Goal: Information Seeking & Learning: Learn about a topic

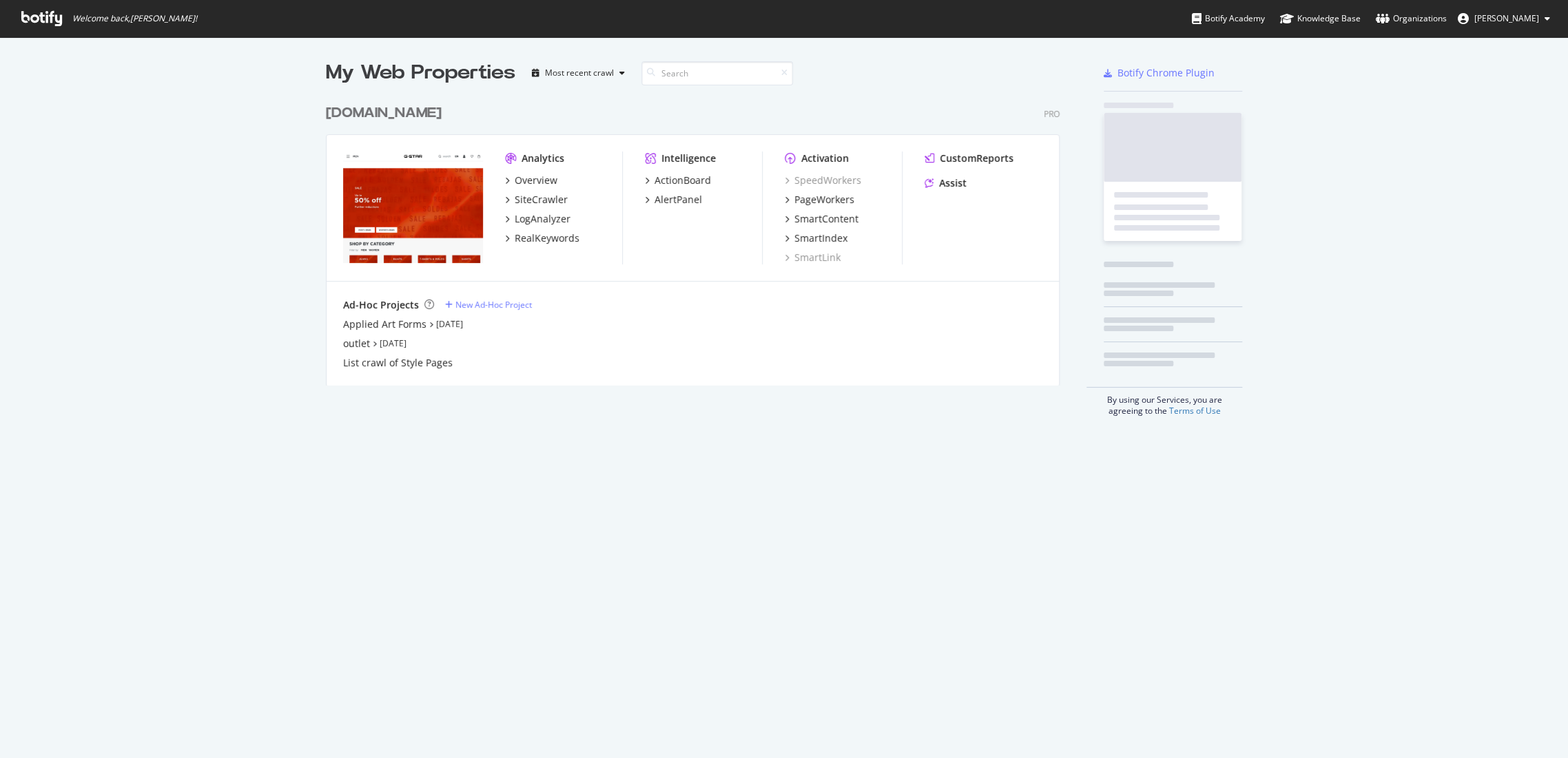
scroll to position [746, 1544]
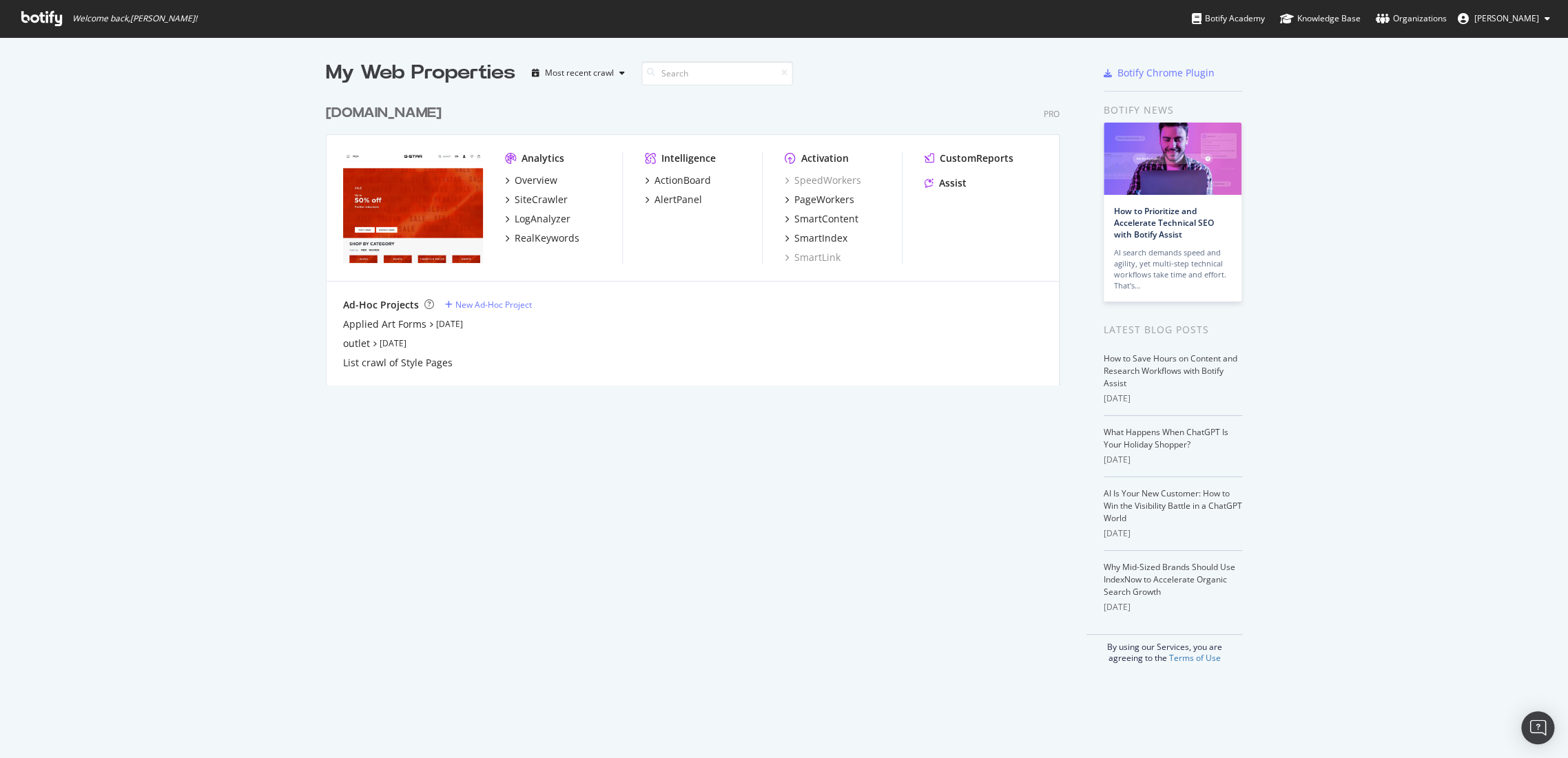
click at [390, 116] on div "[DOMAIN_NAME]" at bounding box center [383, 113] width 116 height 20
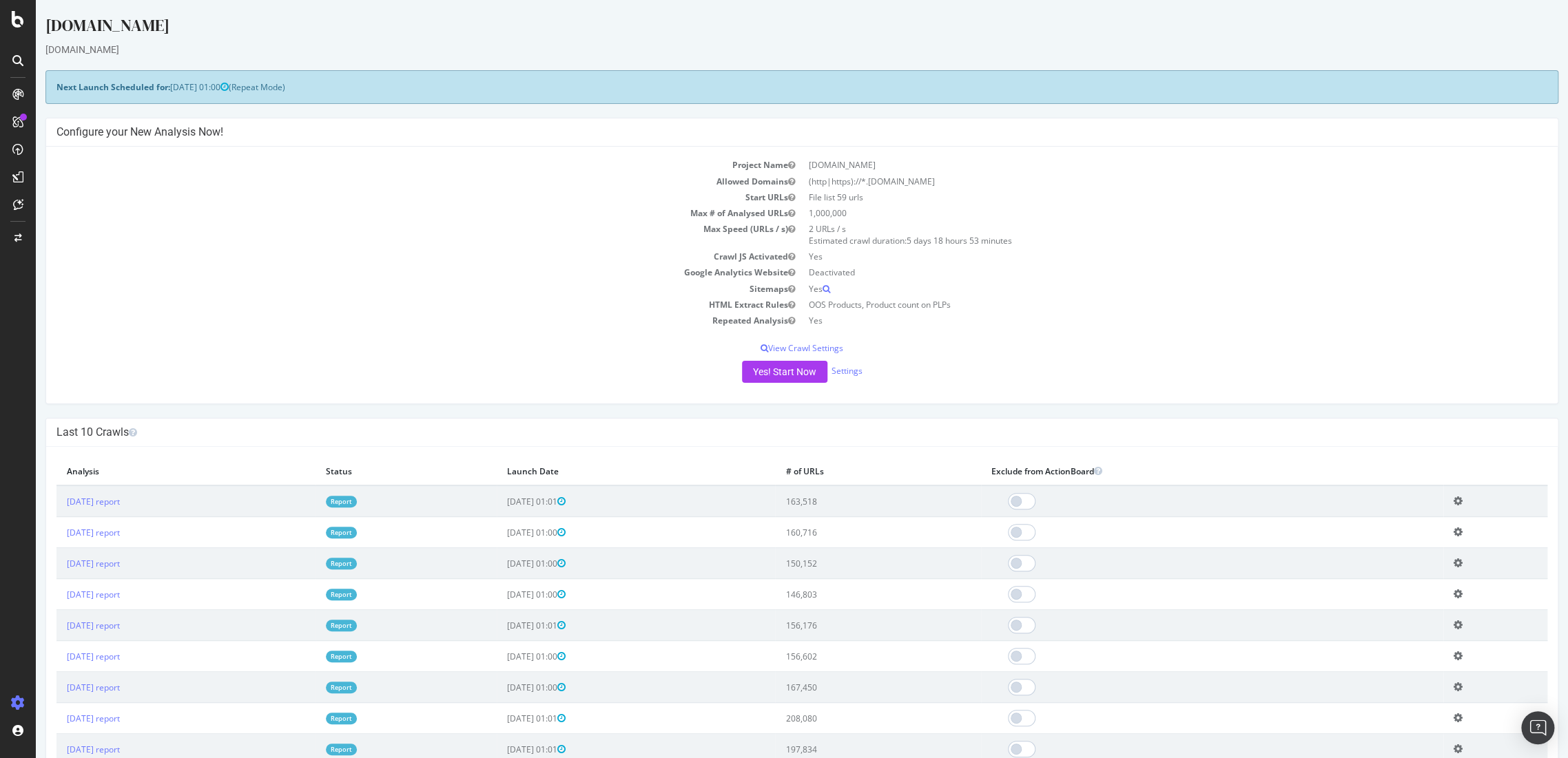
click at [17, 116] on icon at bounding box center [18, 122] width 11 height 11
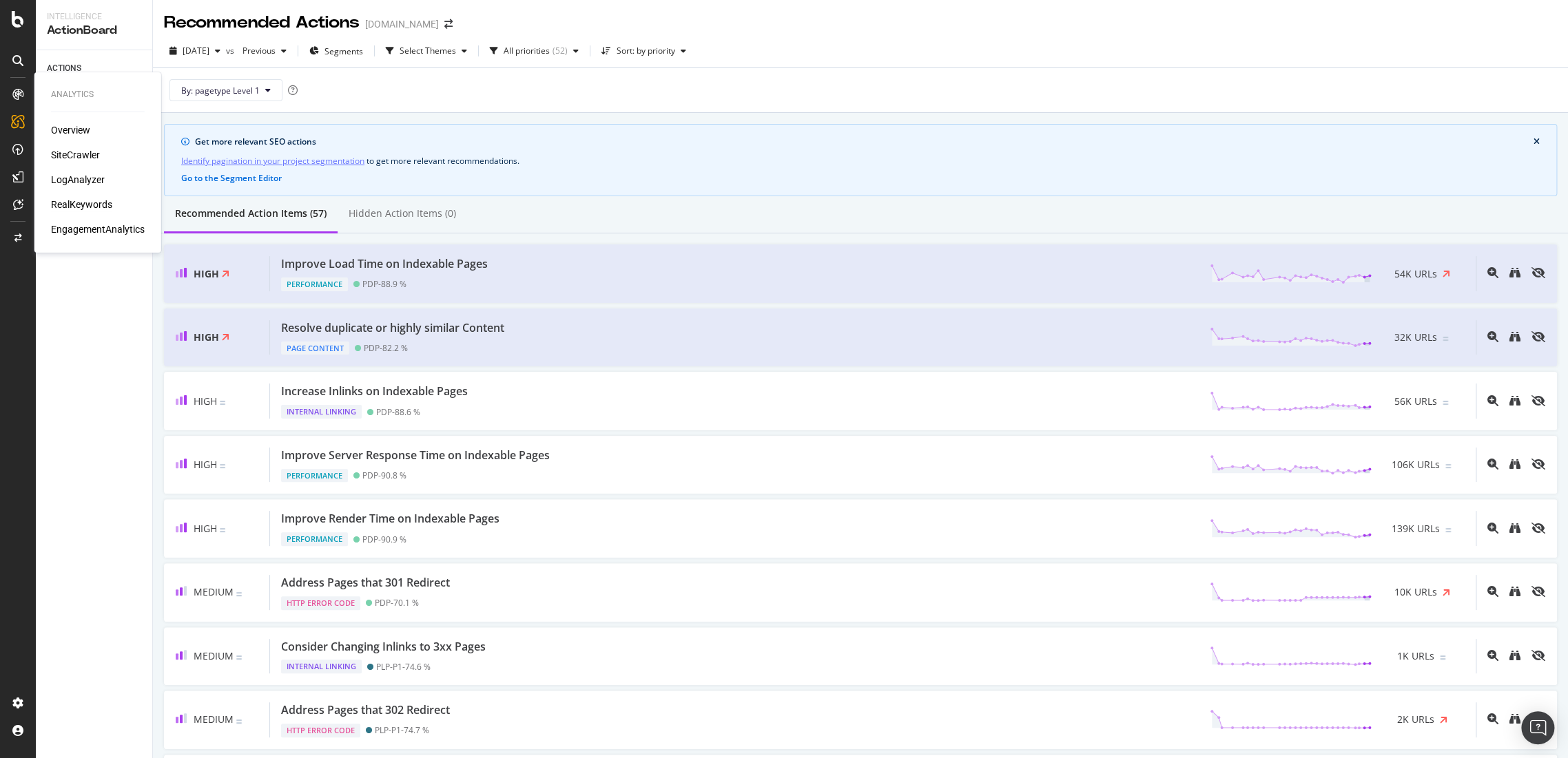
click at [76, 205] on div "RealKeywords" at bounding box center [81, 205] width 61 height 14
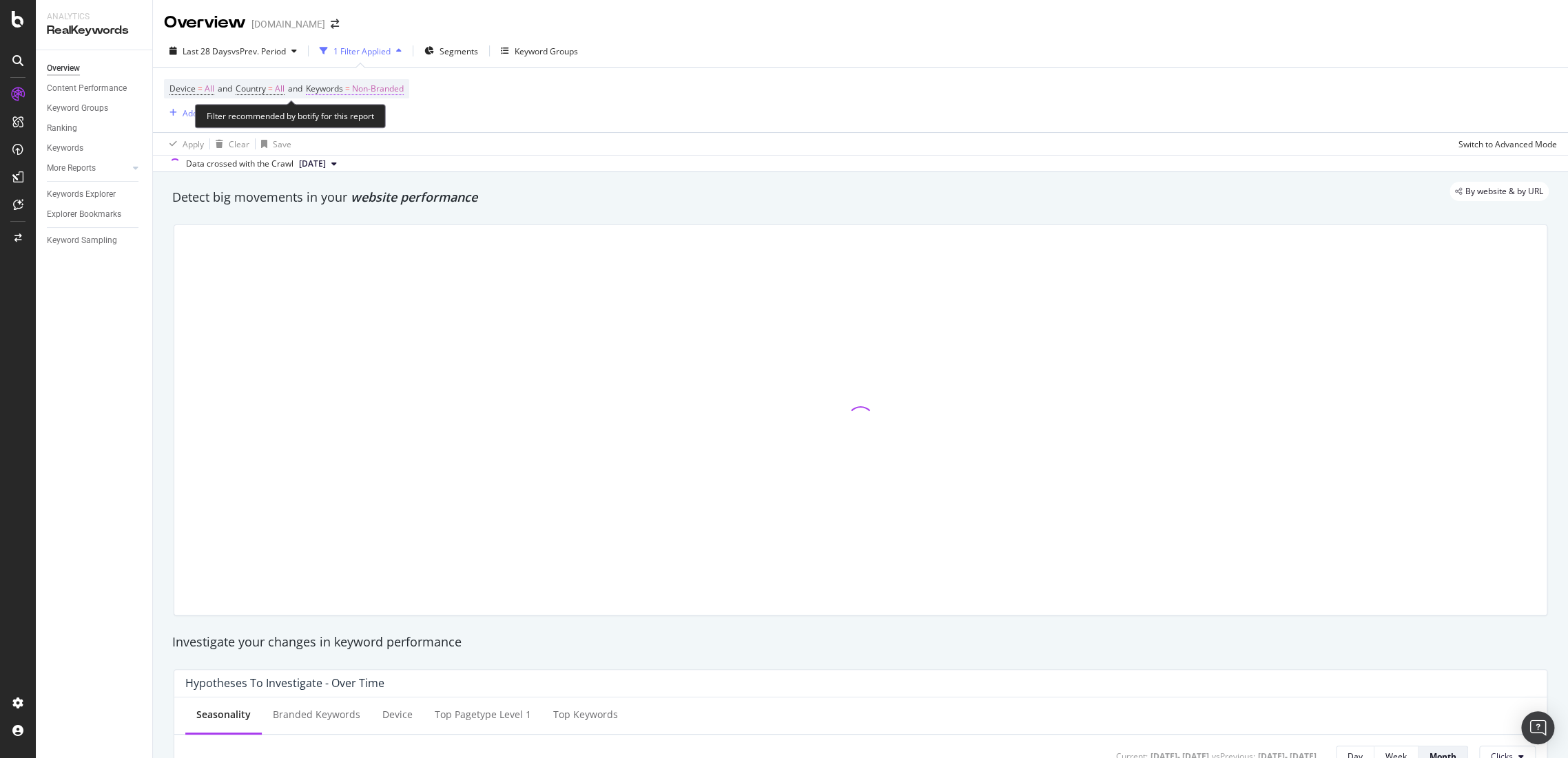
click at [378, 85] on span "Non-Branded" at bounding box center [377, 89] width 52 height 19
click at [364, 123] on span "Non-Branded" at bounding box center [354, 121] width 57 height 12
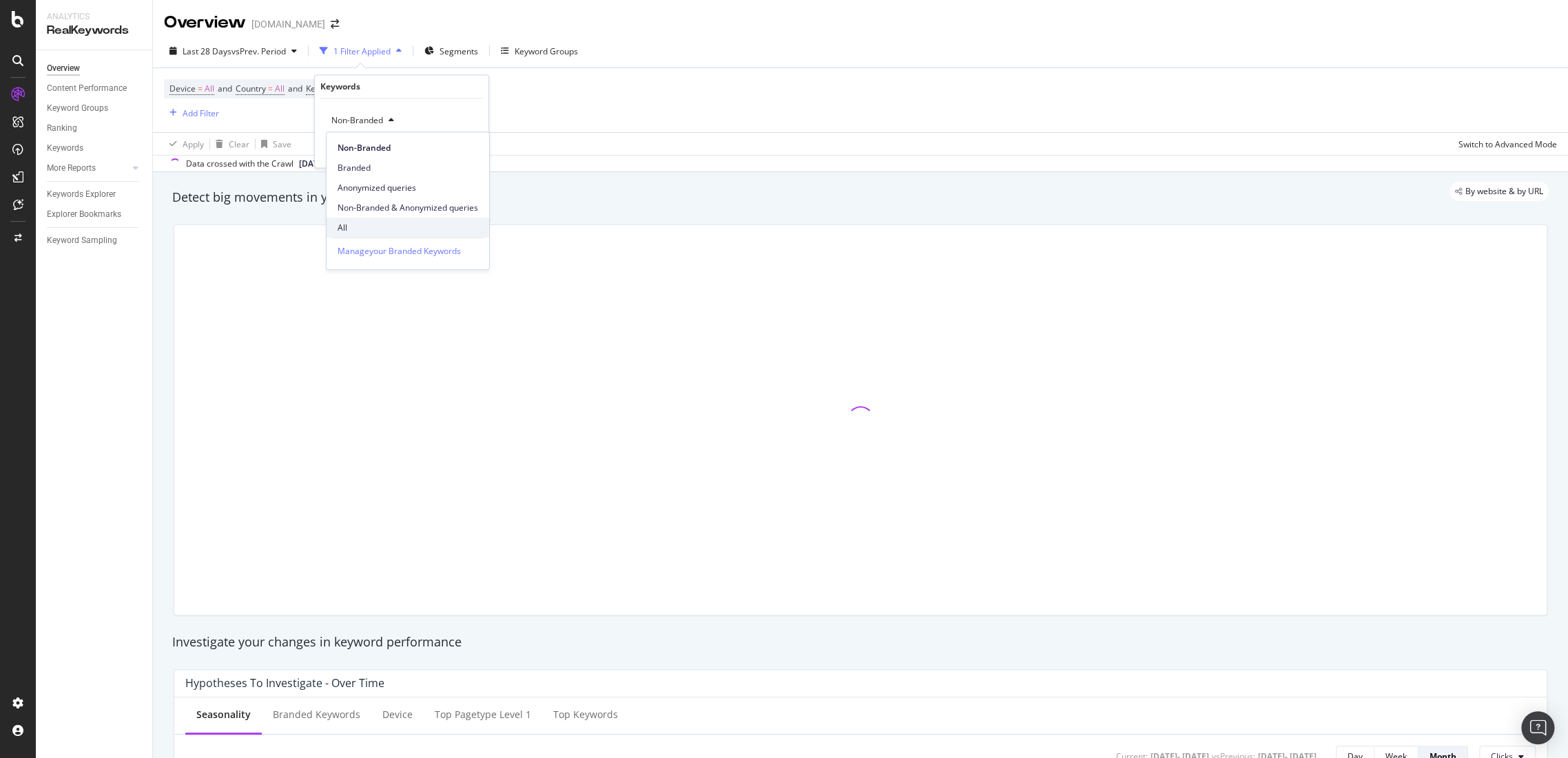
click at [361, 227] on span "All" at bounding box center [408, 228] width 141 height 12
click at [460, 148] on div "Apply" at bounding box center [466, 150] width 21 height 12
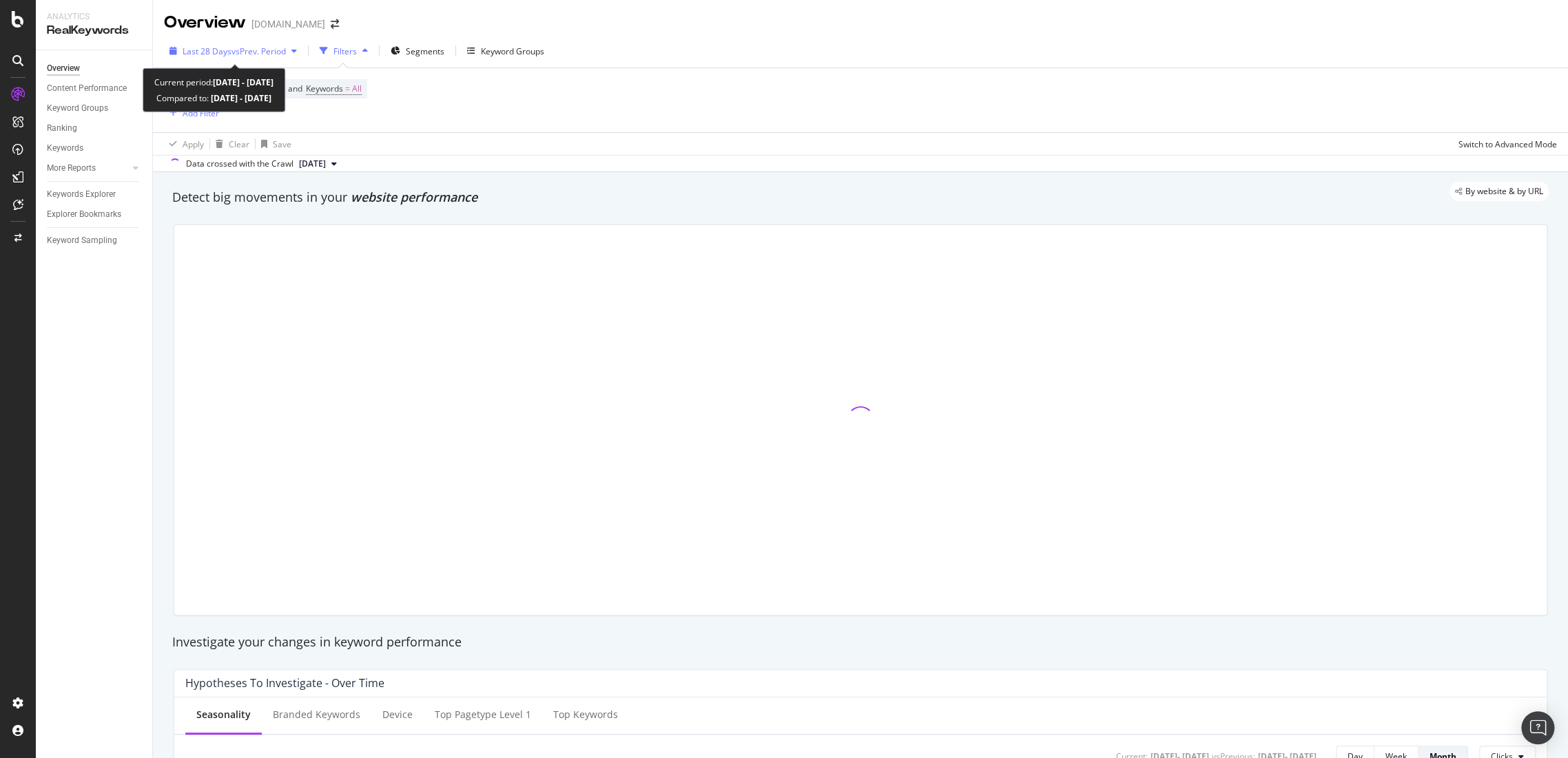
click at [245, 48] on span "vs Prev. Period" at bounding box center [259, 51] width 54 height 12
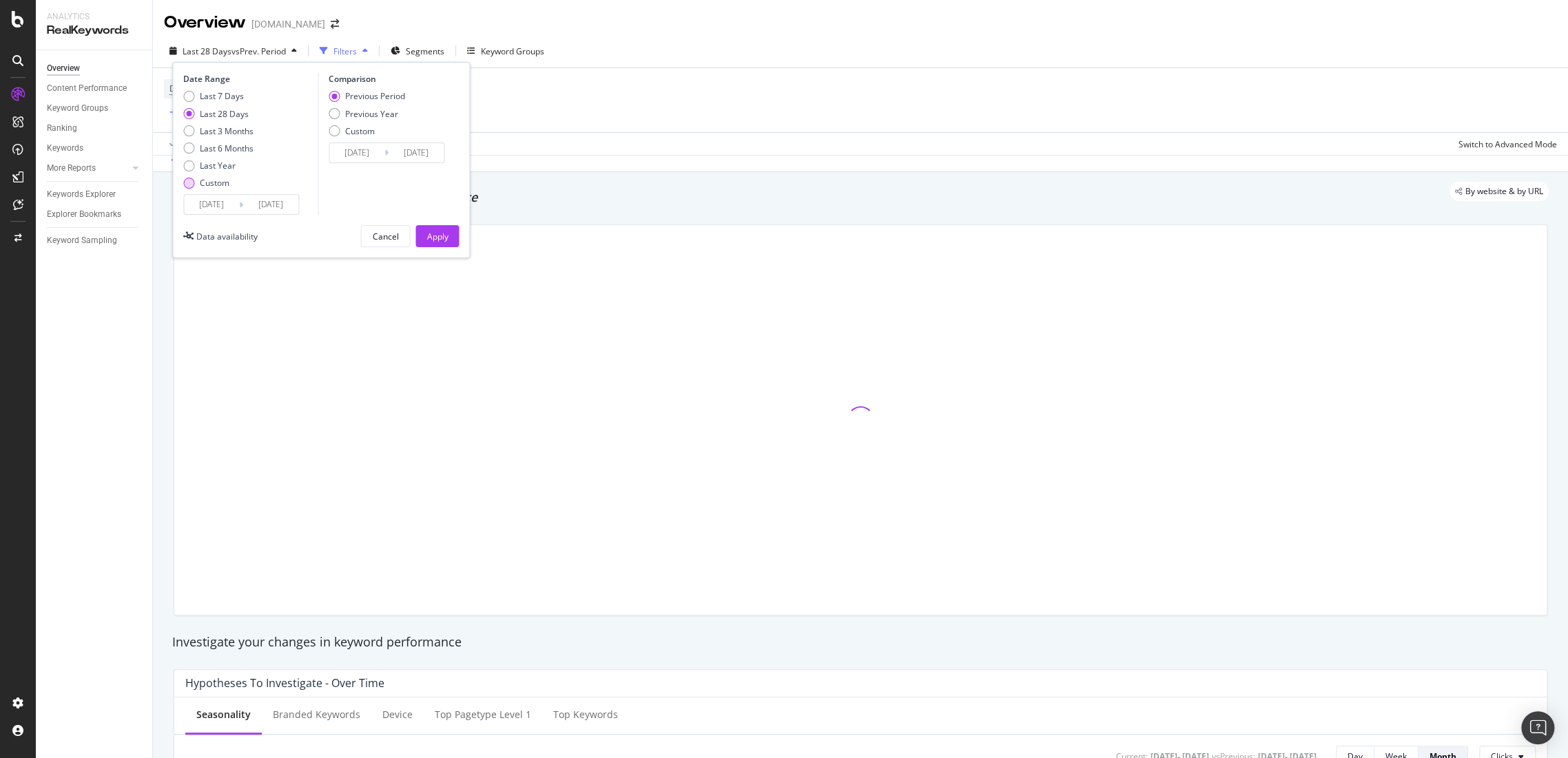
click at [201, 182] on div "Custom" at bounding box center [214, 183] width 30 height 12
click at [205, 167] on div "Last Year" at bounding box center [218, 165] width 36 height 12
type input "[DATE]"
click at [205, 114] on div "Last 28 Days" at bounding box center [224, 114] width 49 height 12
type input "[DATE]"
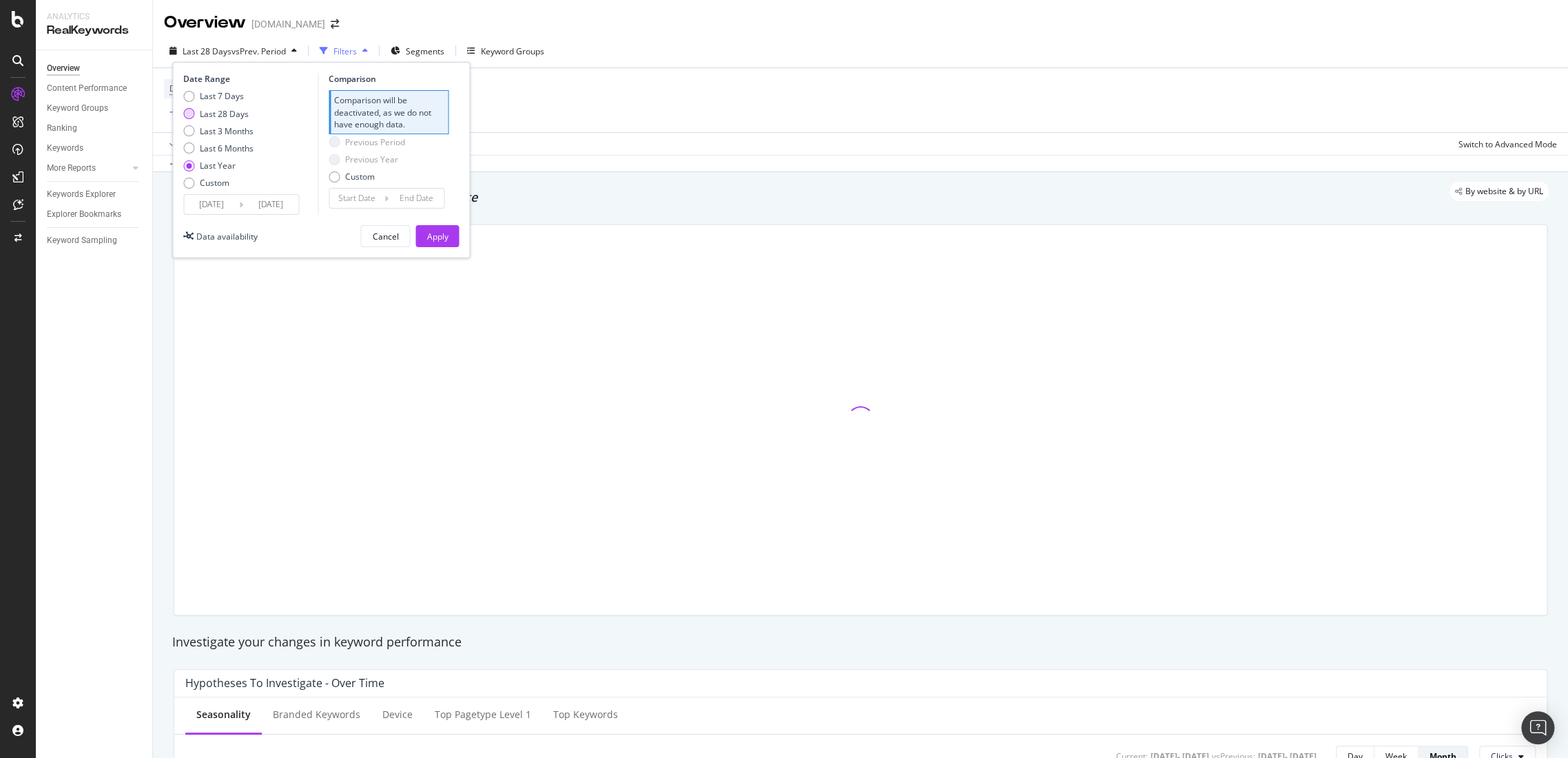
type input "[DATE]"
click at [356, 112] on div "Previous Year" at bounding box center [371, 114] width 53 height 12
type input "[DATE]"
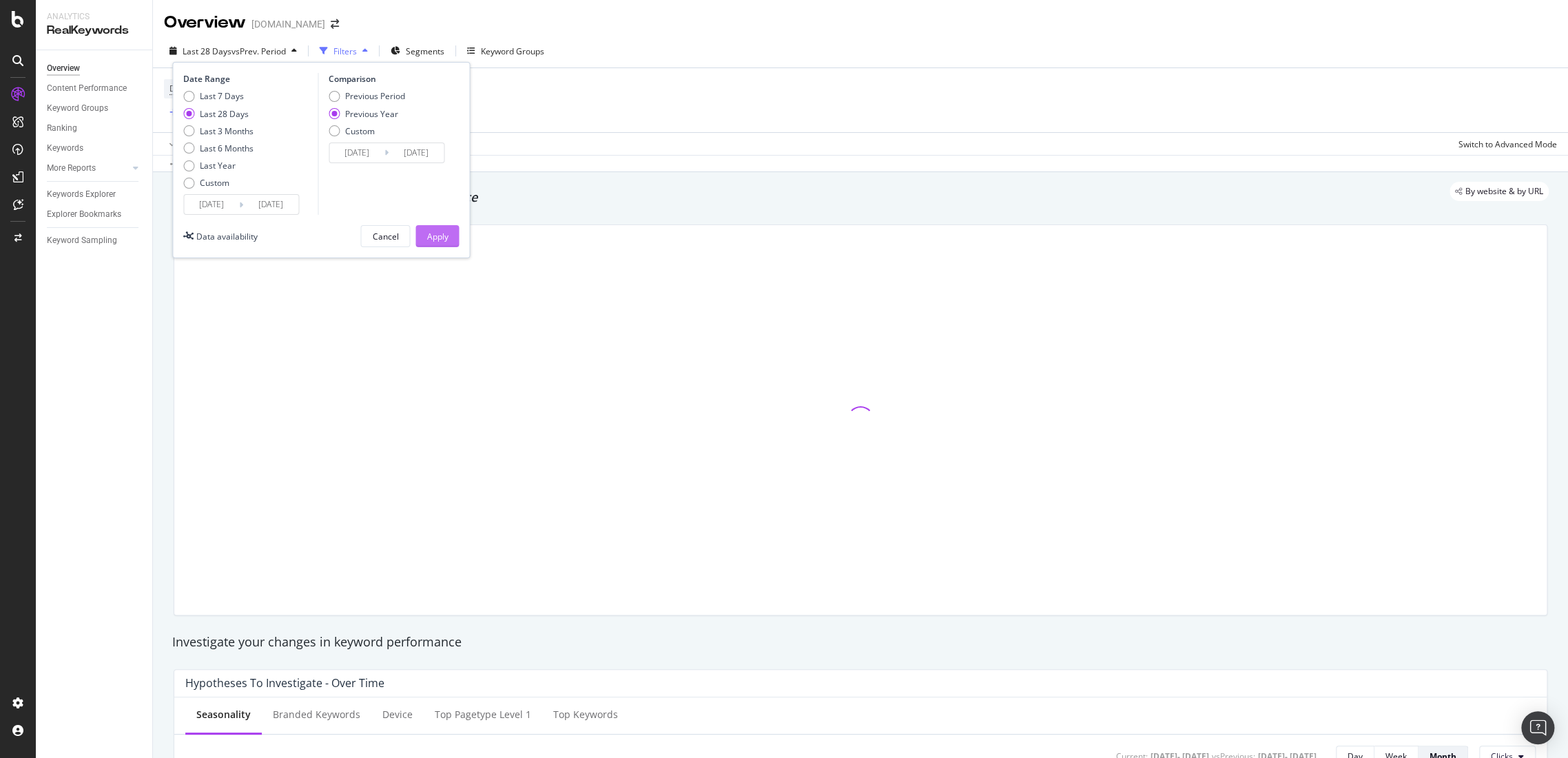
click at [436, 247] on button "Apply" at bounding box center [436, 236] width 43 height 22
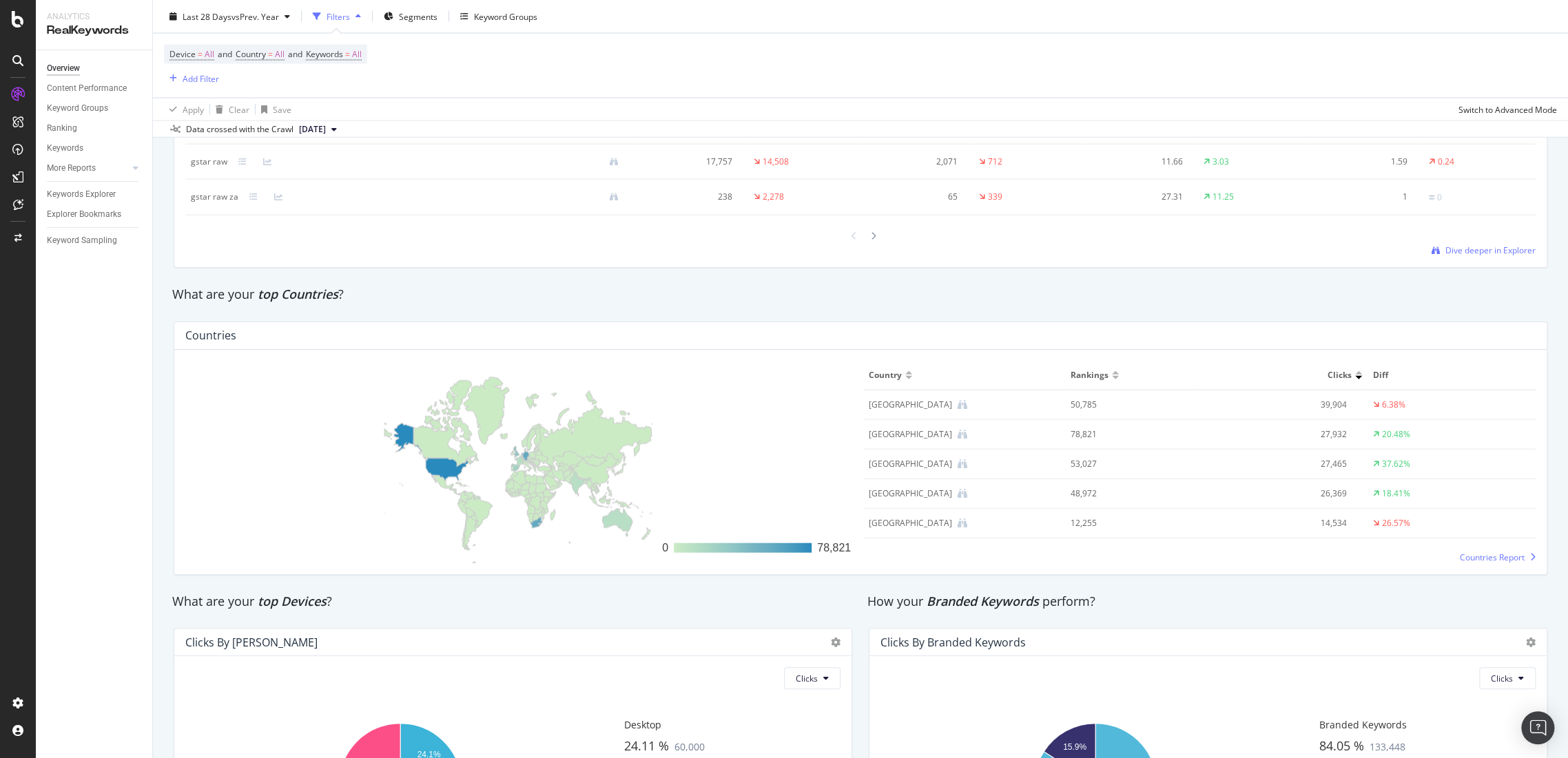
scroll to position [2034, 0]
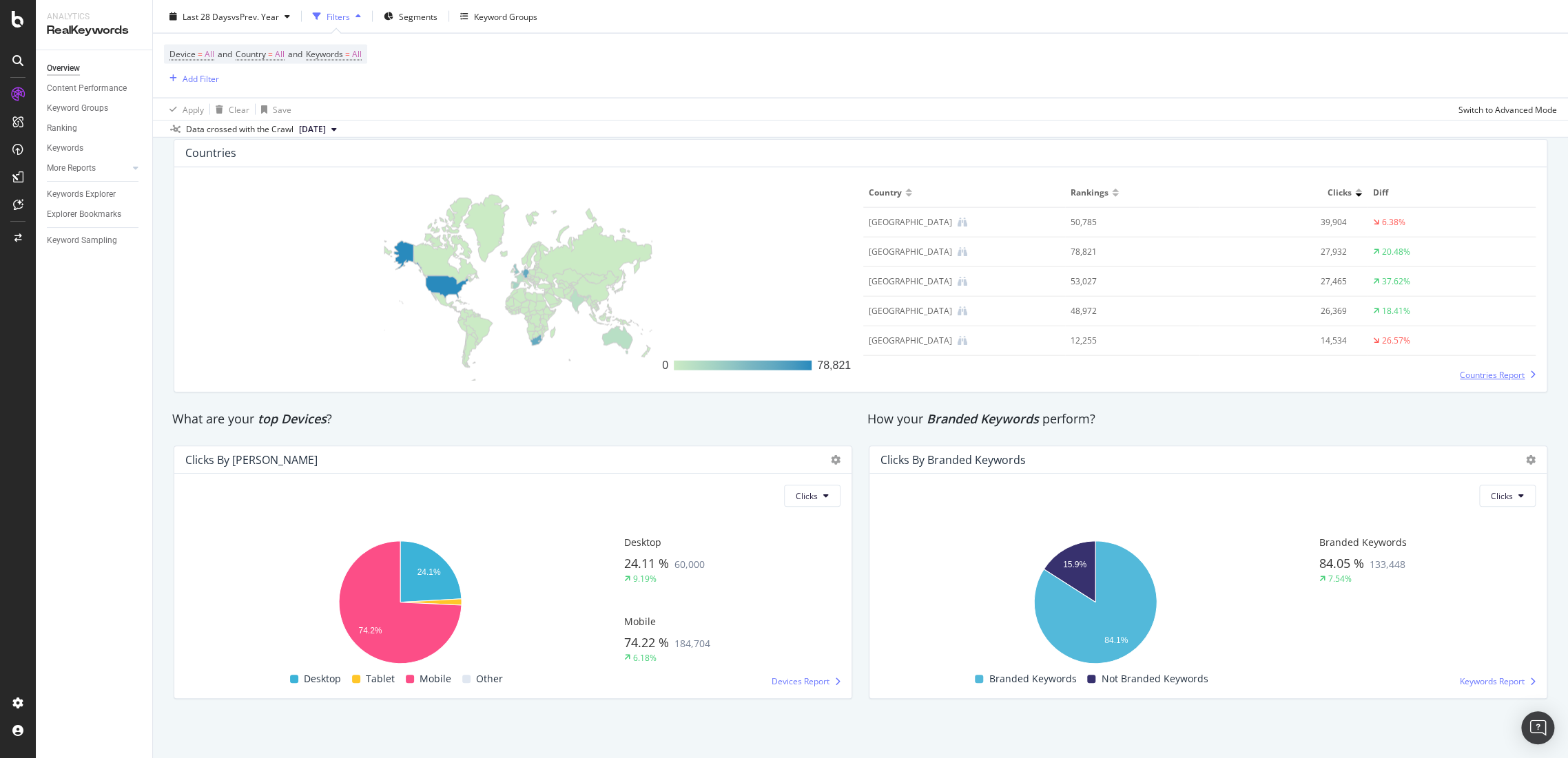
click at [1466, 372] on span "Countries Report" at bounding box center [1492, 374] width 65 height 12
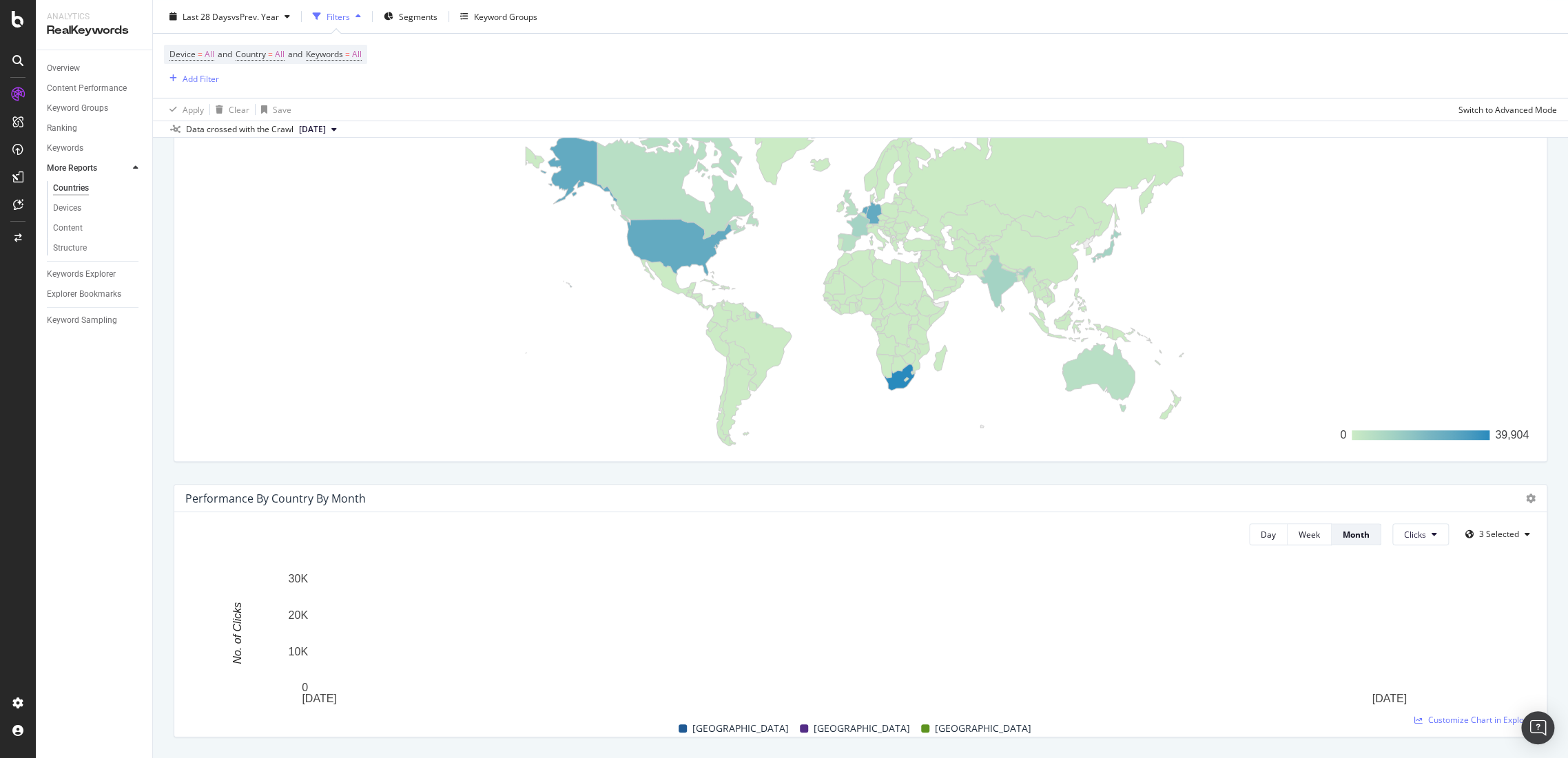
scroll to position [229, 0]
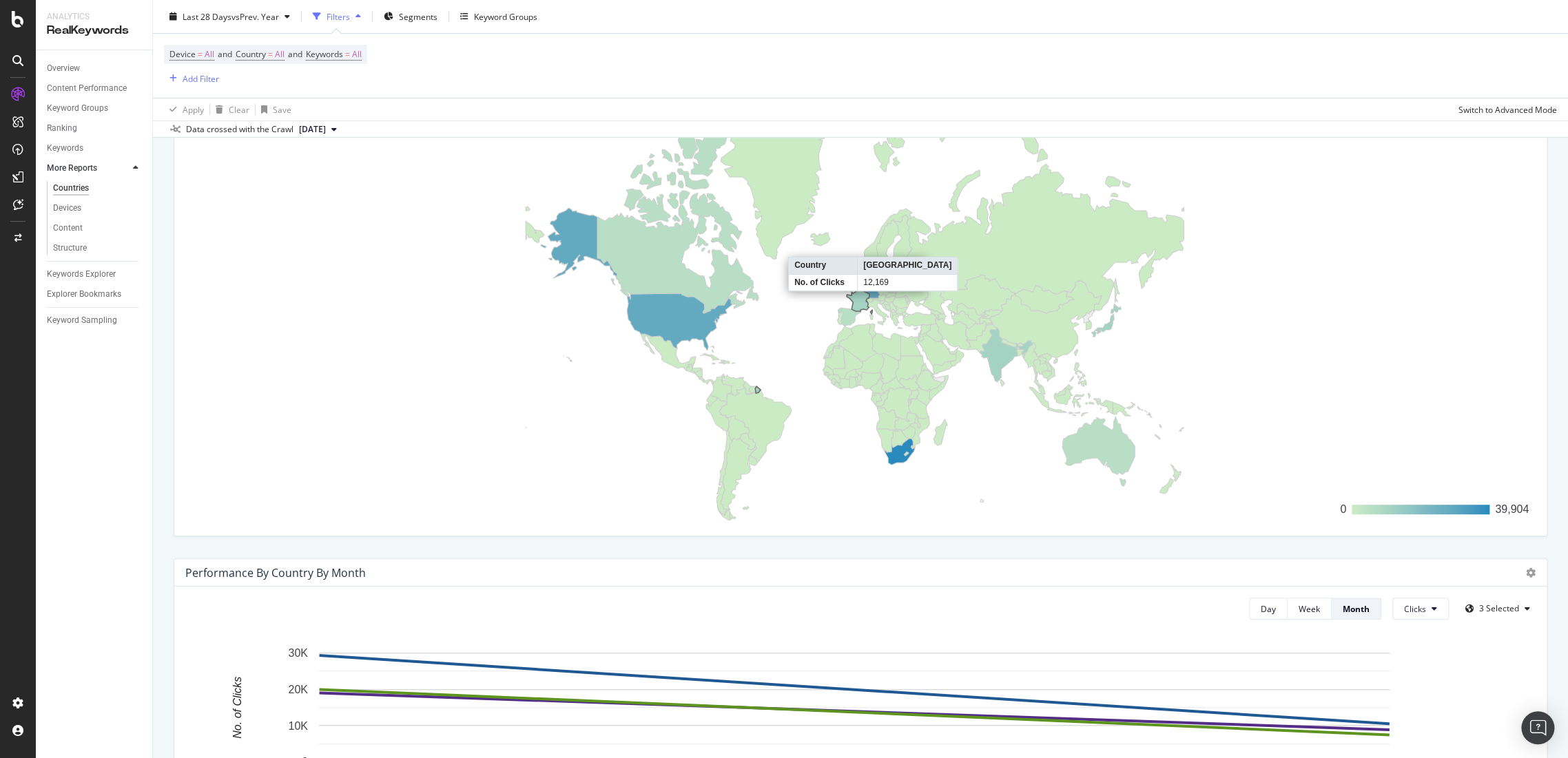
click at [858, 304] on icon at bounding box center [814, 340] width 117 height 105
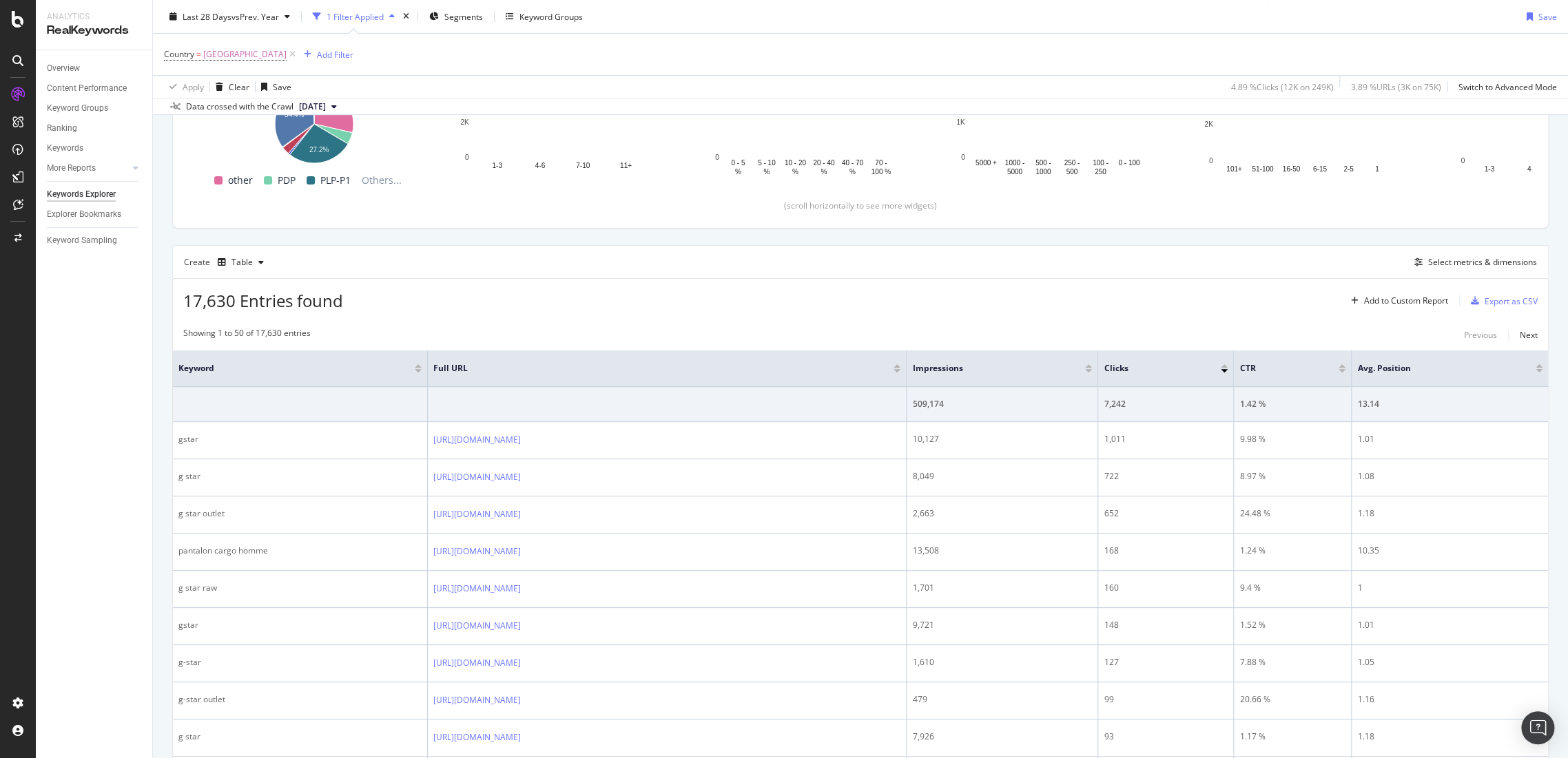
scroll to position [153, 0]
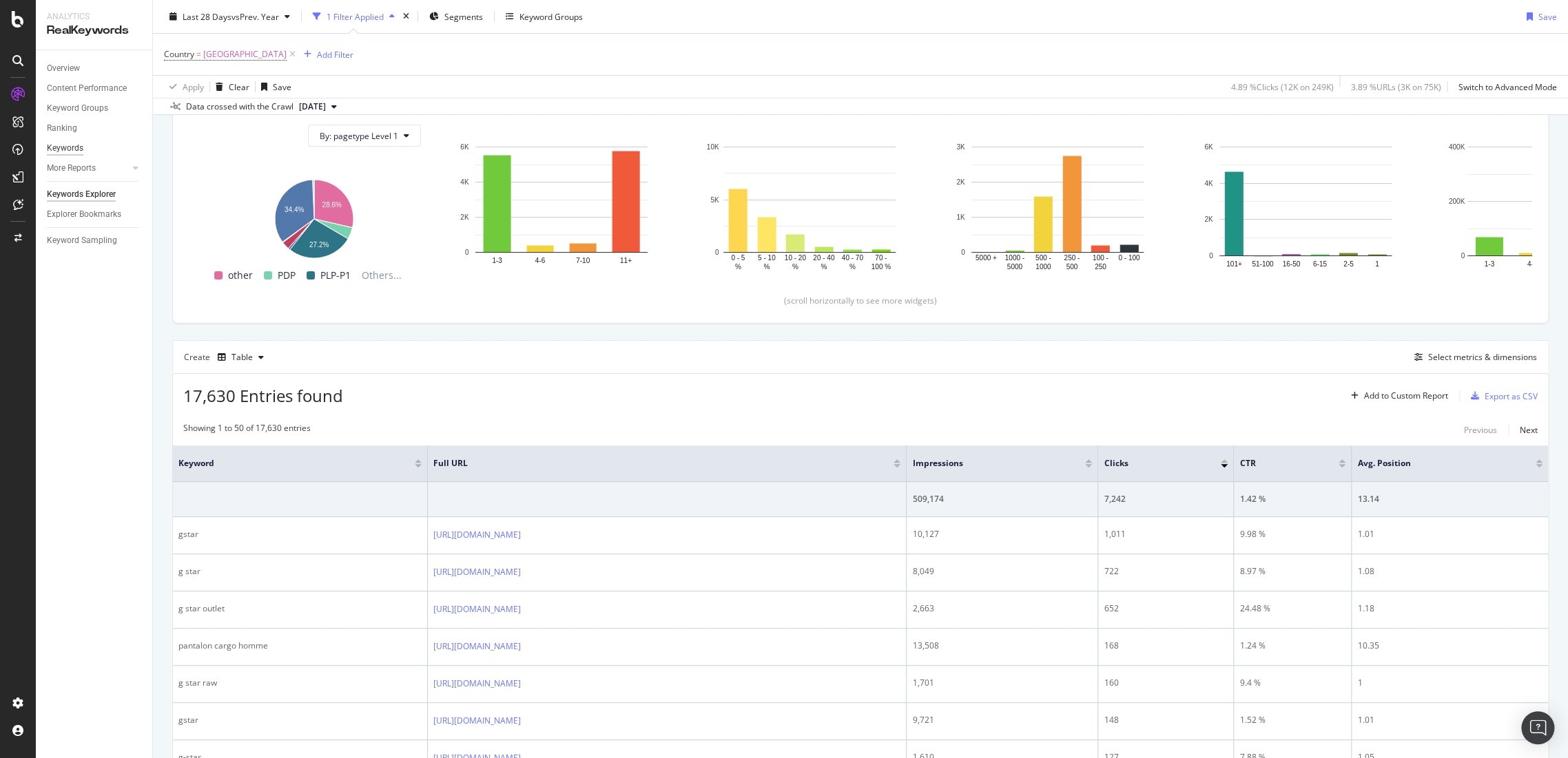
click at [72, 147] on div "Keywords" at bounding box center [65, 148] width 37 height 14
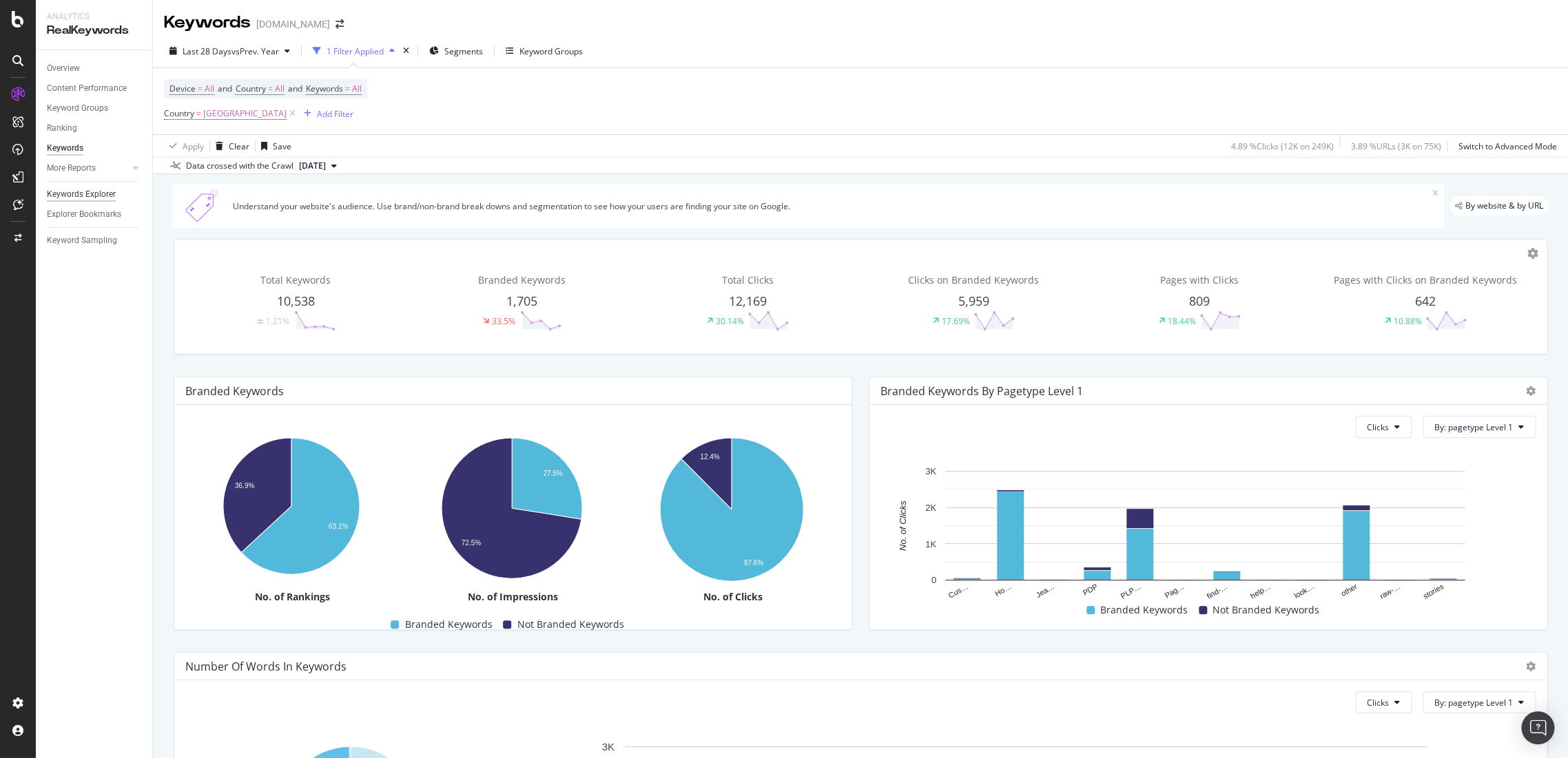
click at [77, 192] on div "Keywords Explorer" at bounding box center [81, 194] width 69 height 14
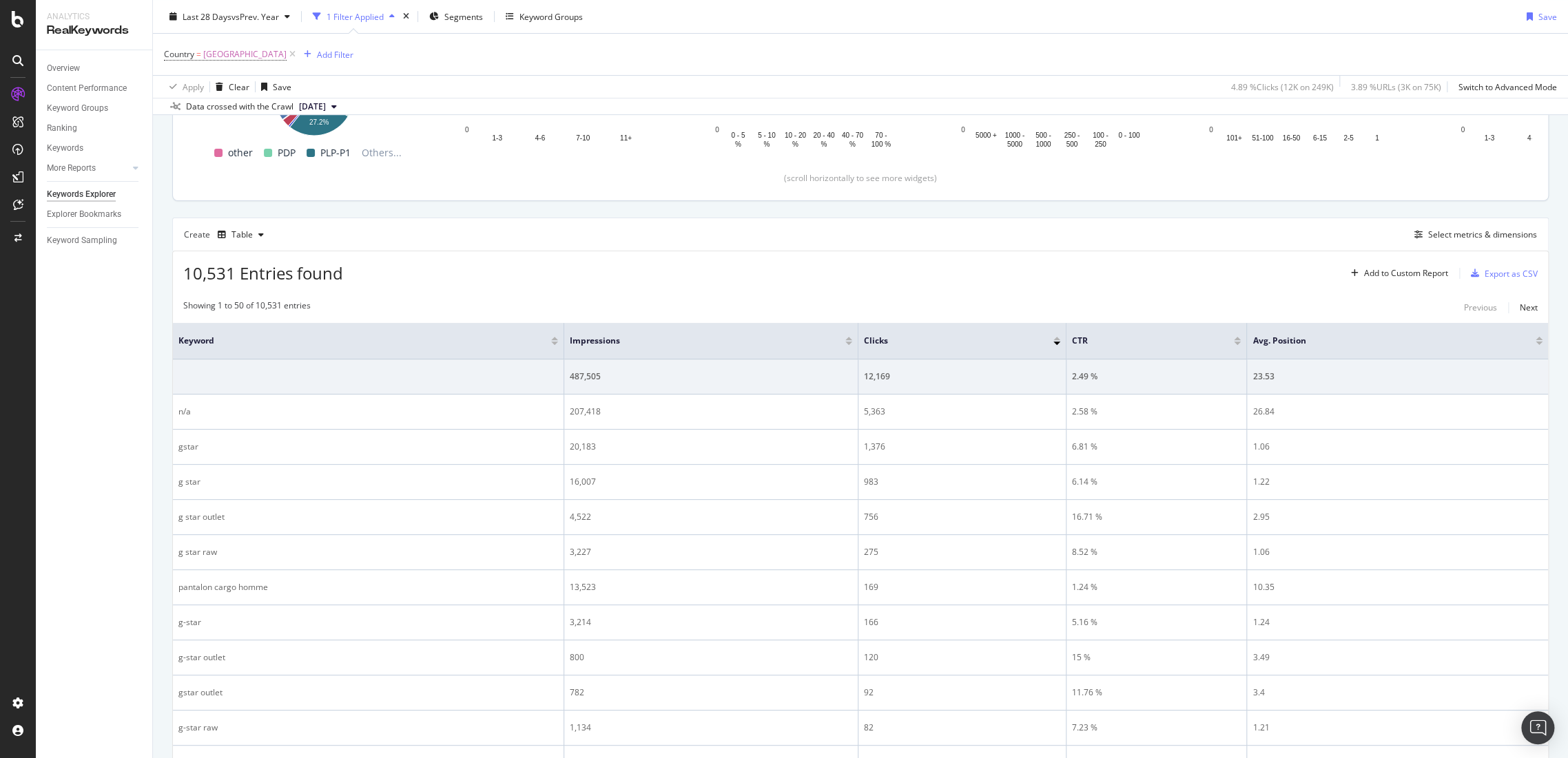
scroll to position [76, 0]
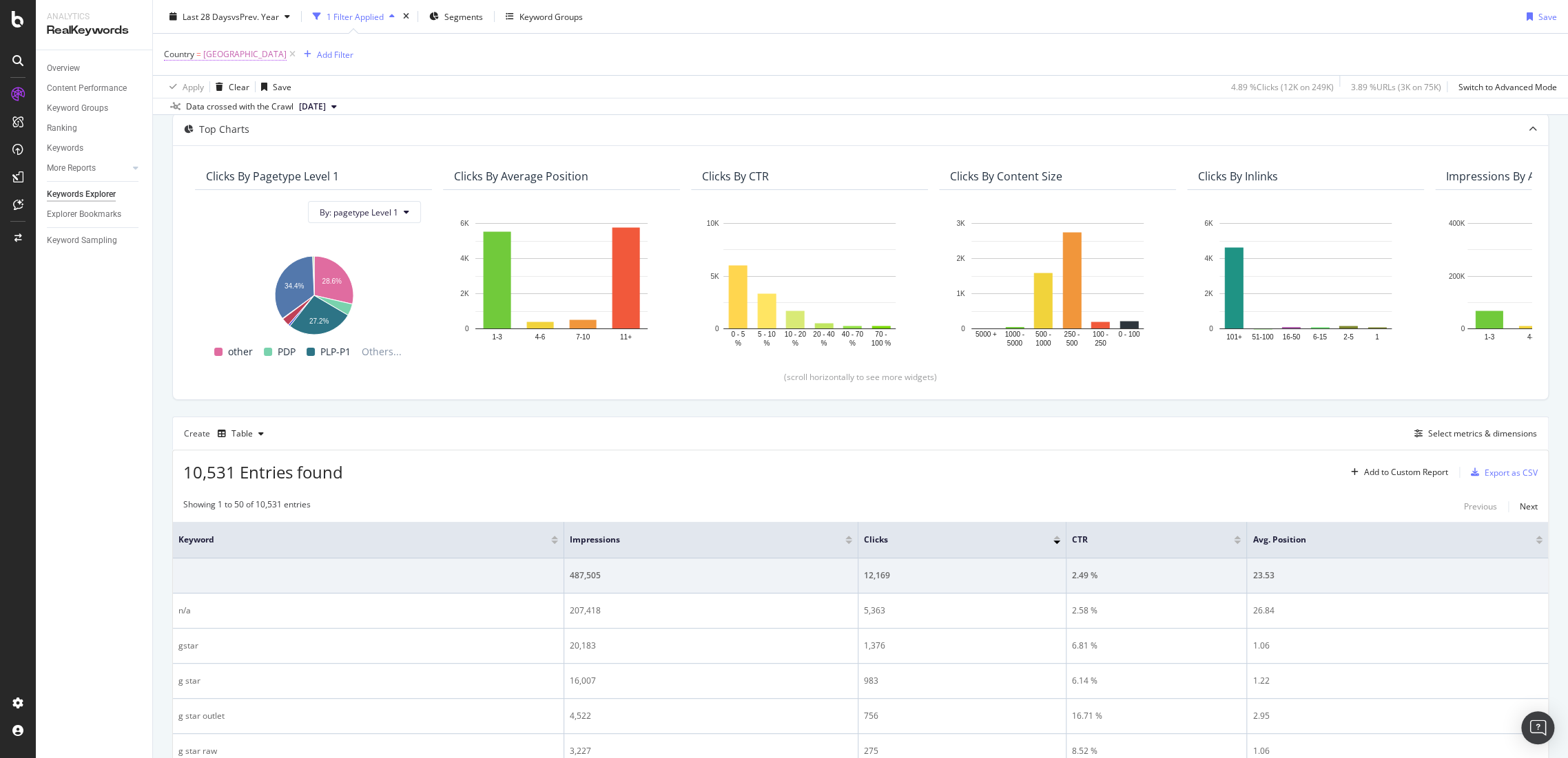
click at [210, 50] on span "[GEOGRAPHIC_DATA]" at bounding box center [245, 54] width 83 height 19
click at [216, 114] on input "fra" at bounding box center [241, 111] width 130 height 22
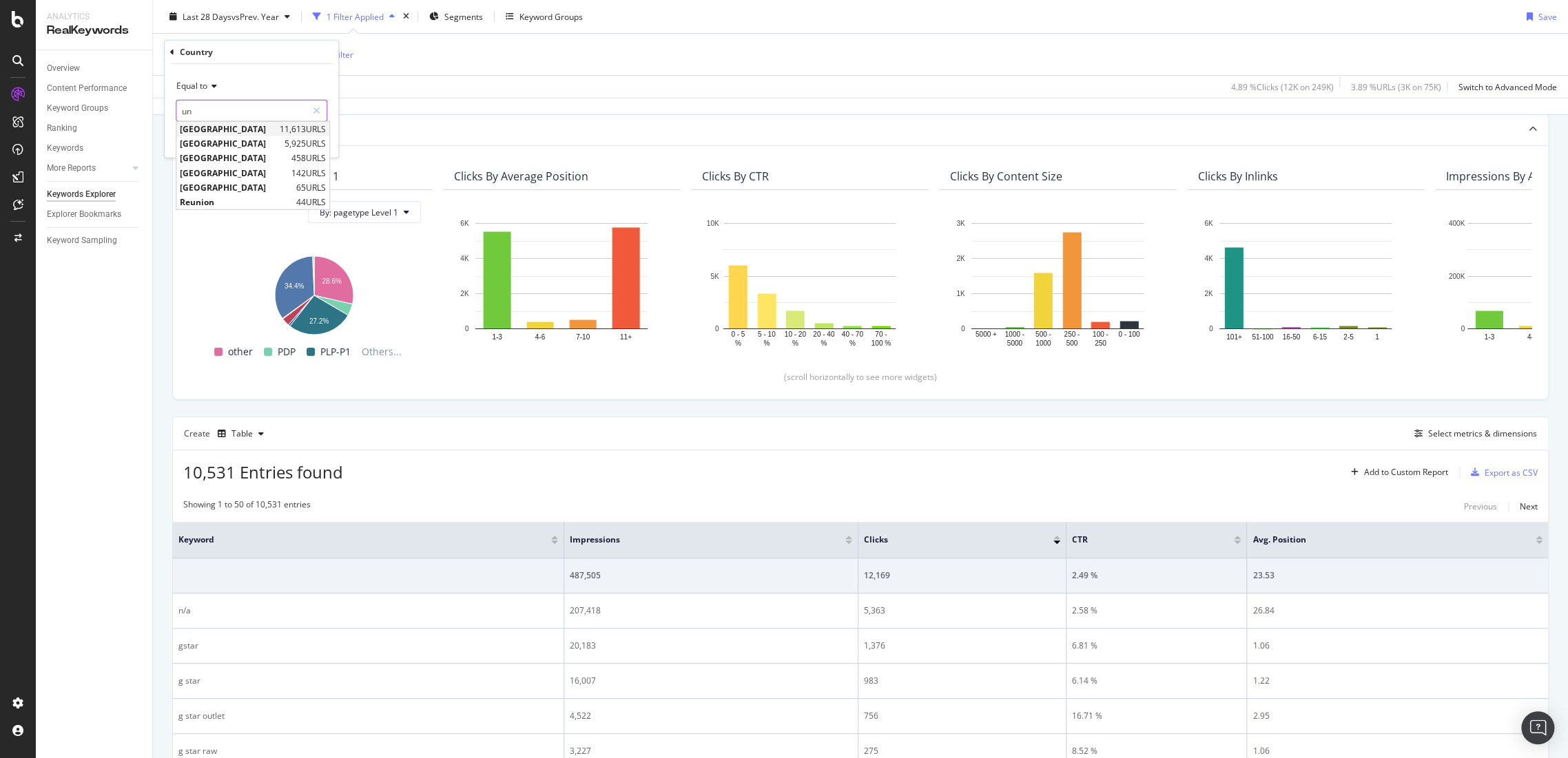
type input "u"
click at [239, 128] on span "[GEOGRAPHIC_DATA]" at bounding box center [230, 129] width 101 height 12
type input "[GEOGRAPHIC_DATA]"
click at [310, 144] on div "Apply" at bounding box center [316, 139] width 21 height 12
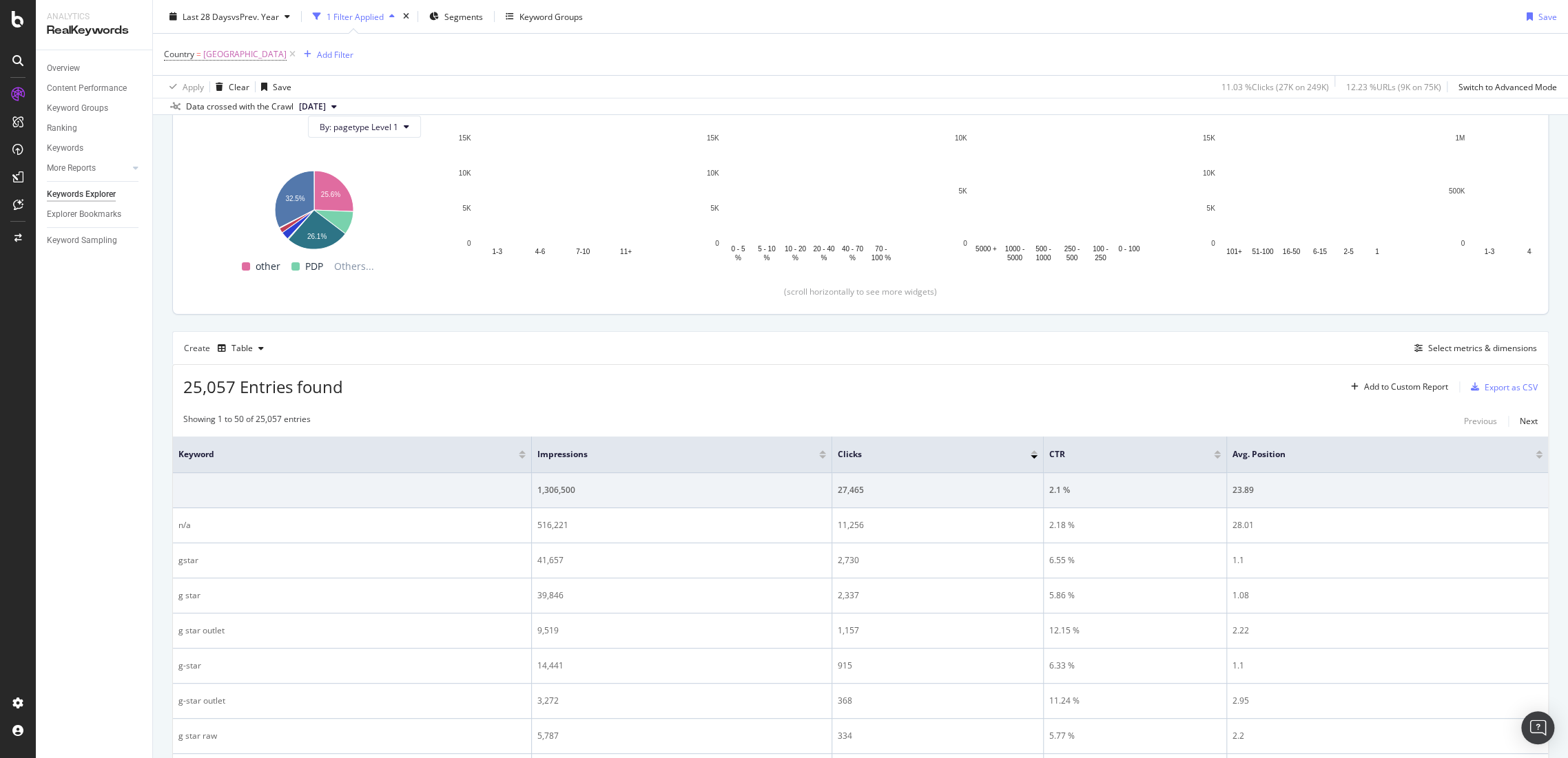
scroll to position [153, 0]
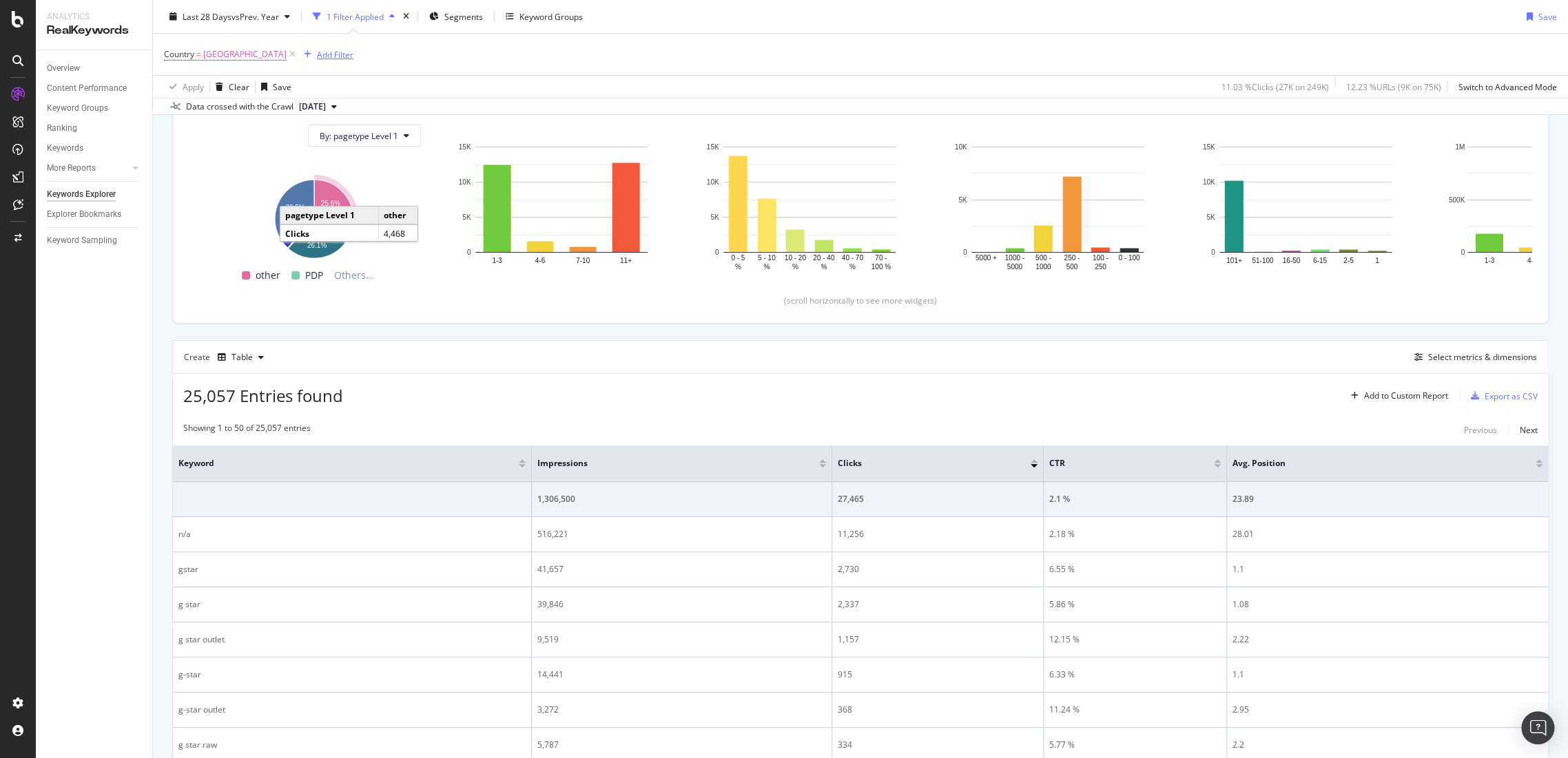
click at [317, 55] on div "Add Filter" at bounding box center [335, 54] width 37 height 12
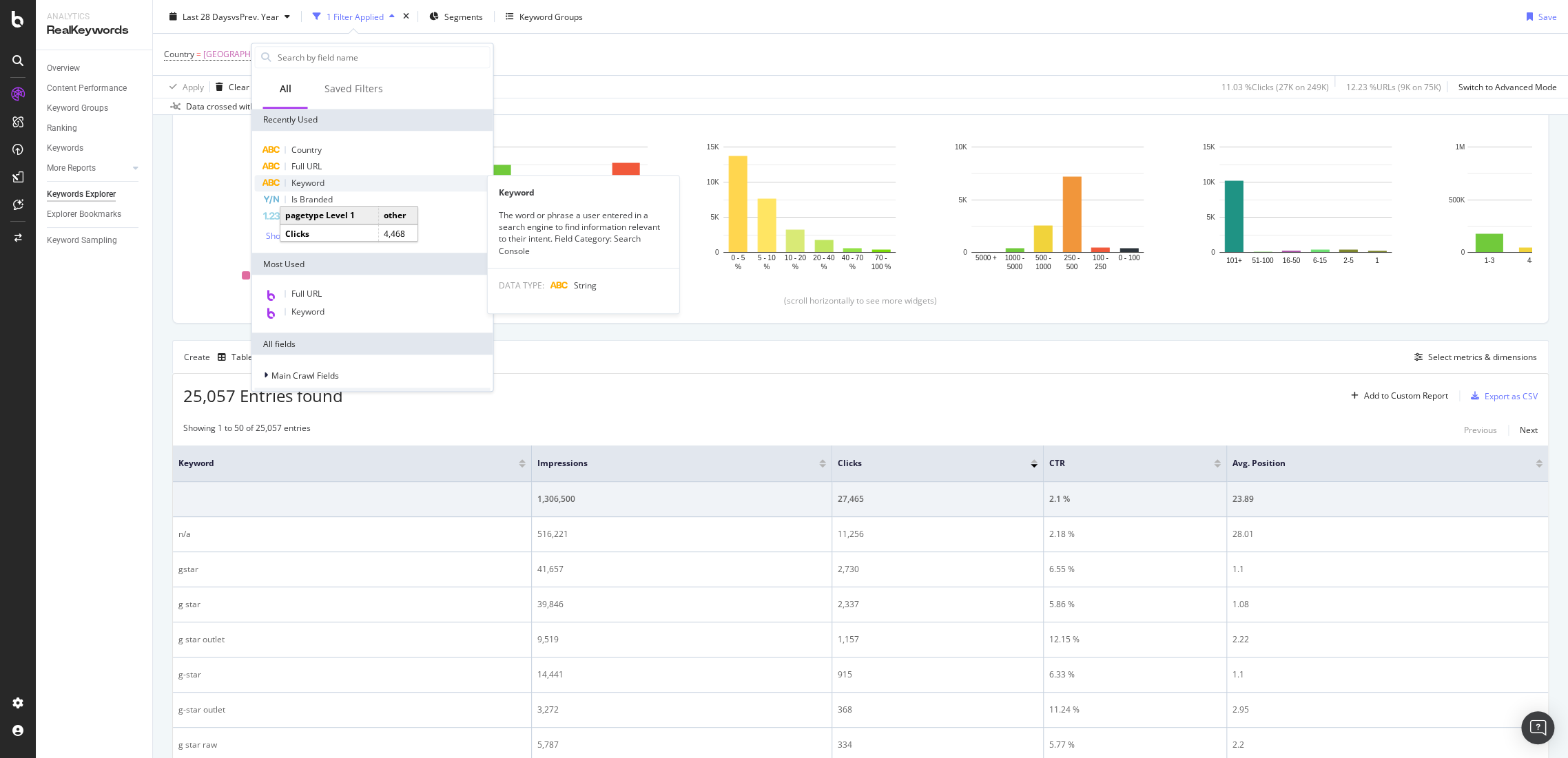
click at [319, 184] on span "Keyword" at bounding box center [308, 183] width 33 height 12
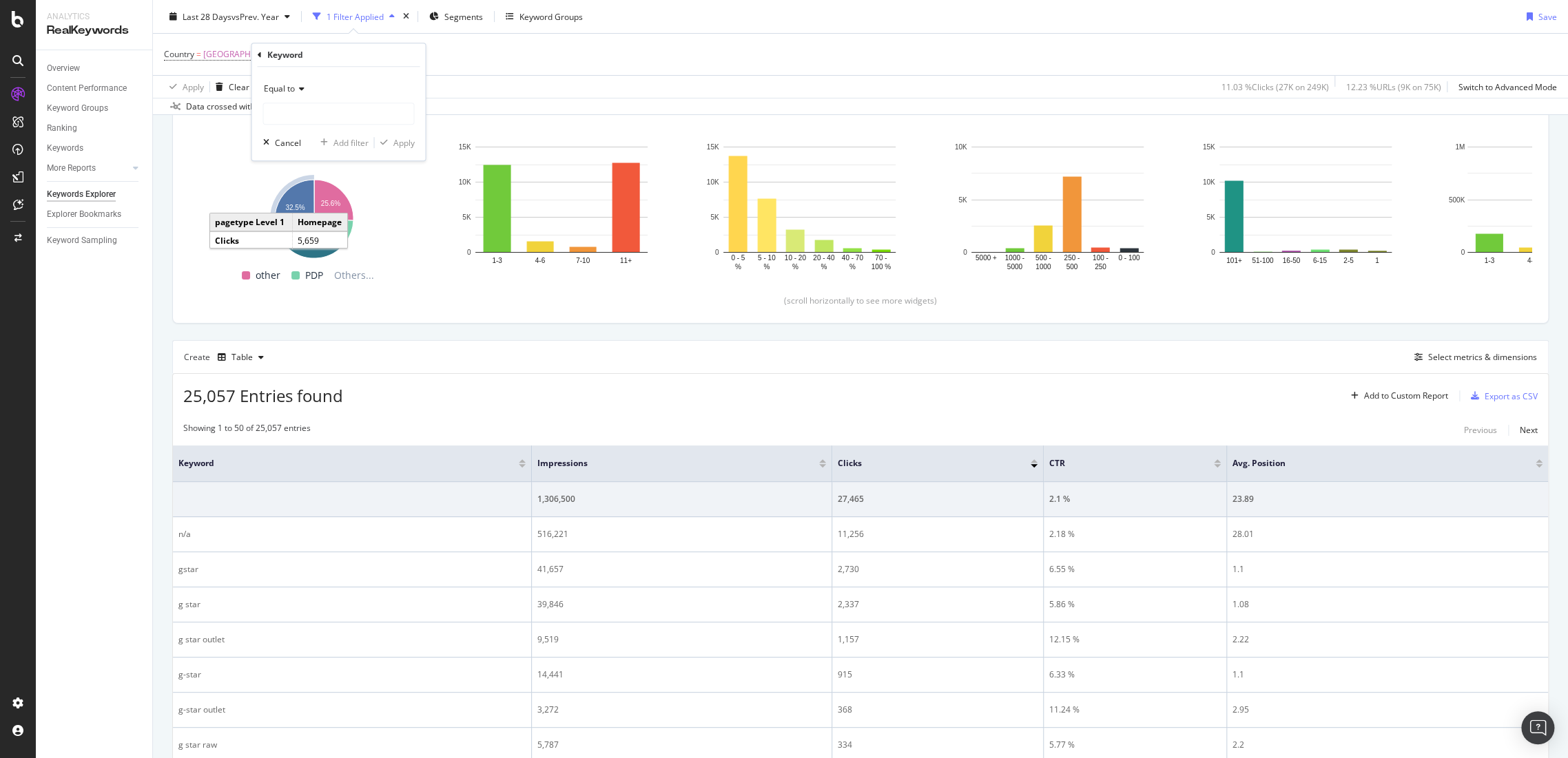
click at [261, 55] on div "Keyword" at bounding box center [339, 55] width 163 height 23
click at [257, 52] on icon at bounding box center [259, 55] width 4 height 8
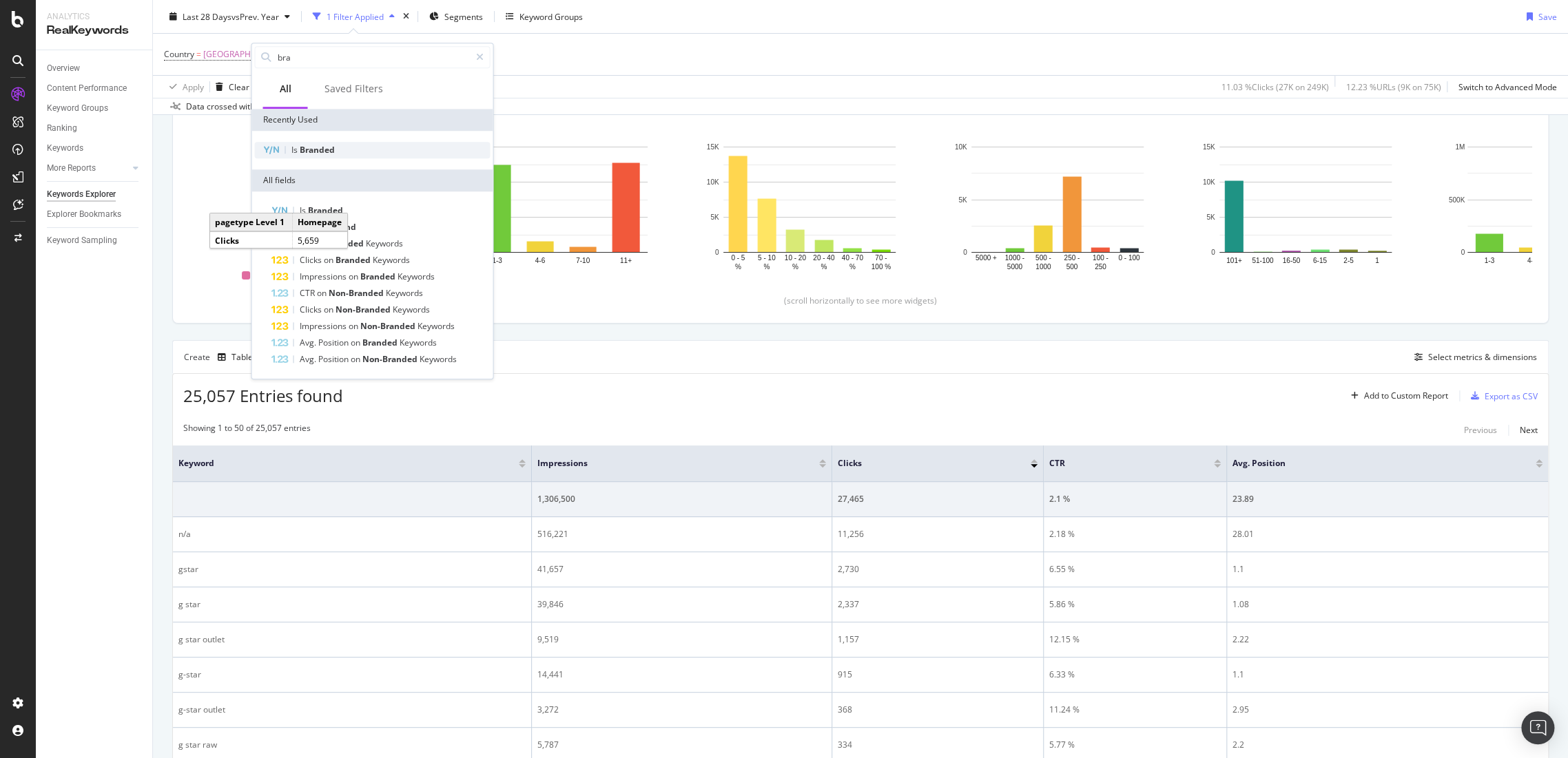
type input "bra"
click at [336, 147] on div "Is Branded" at bounding box center [372, 150] width 236 height 17
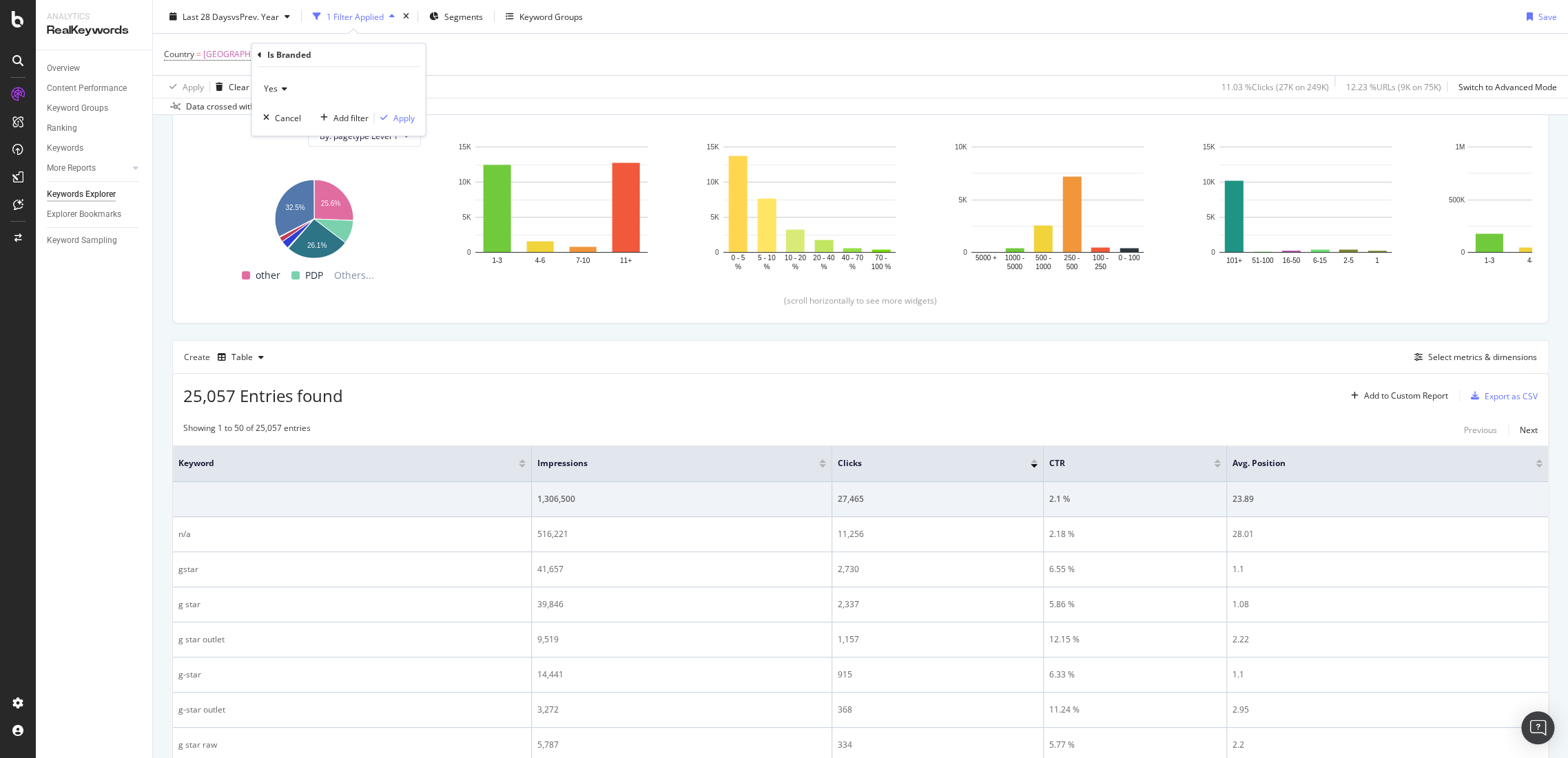
click at [274, 83] on span "Yes" at bounding box center [270, 88] width 14 height 12
click at [285, 136] on div "No" at bounding box center [340, 135] width 148 height 18
click at [407, 120] on div "Apply" at bounding box center [403, 118] width 21 height 12
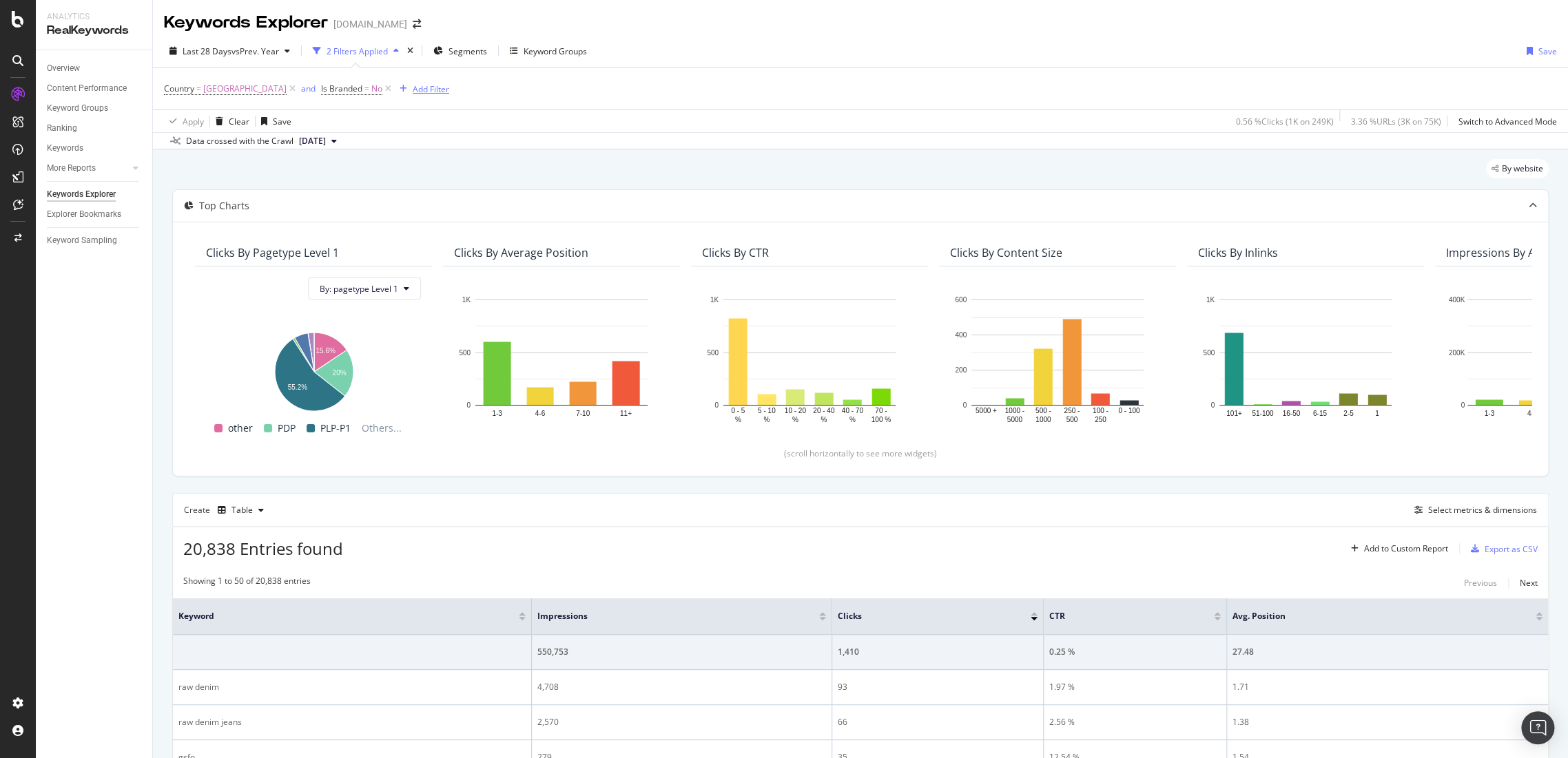
click at [394, 96] on div "Add Filter" at bounding box center [421, 89] width 55 height 15
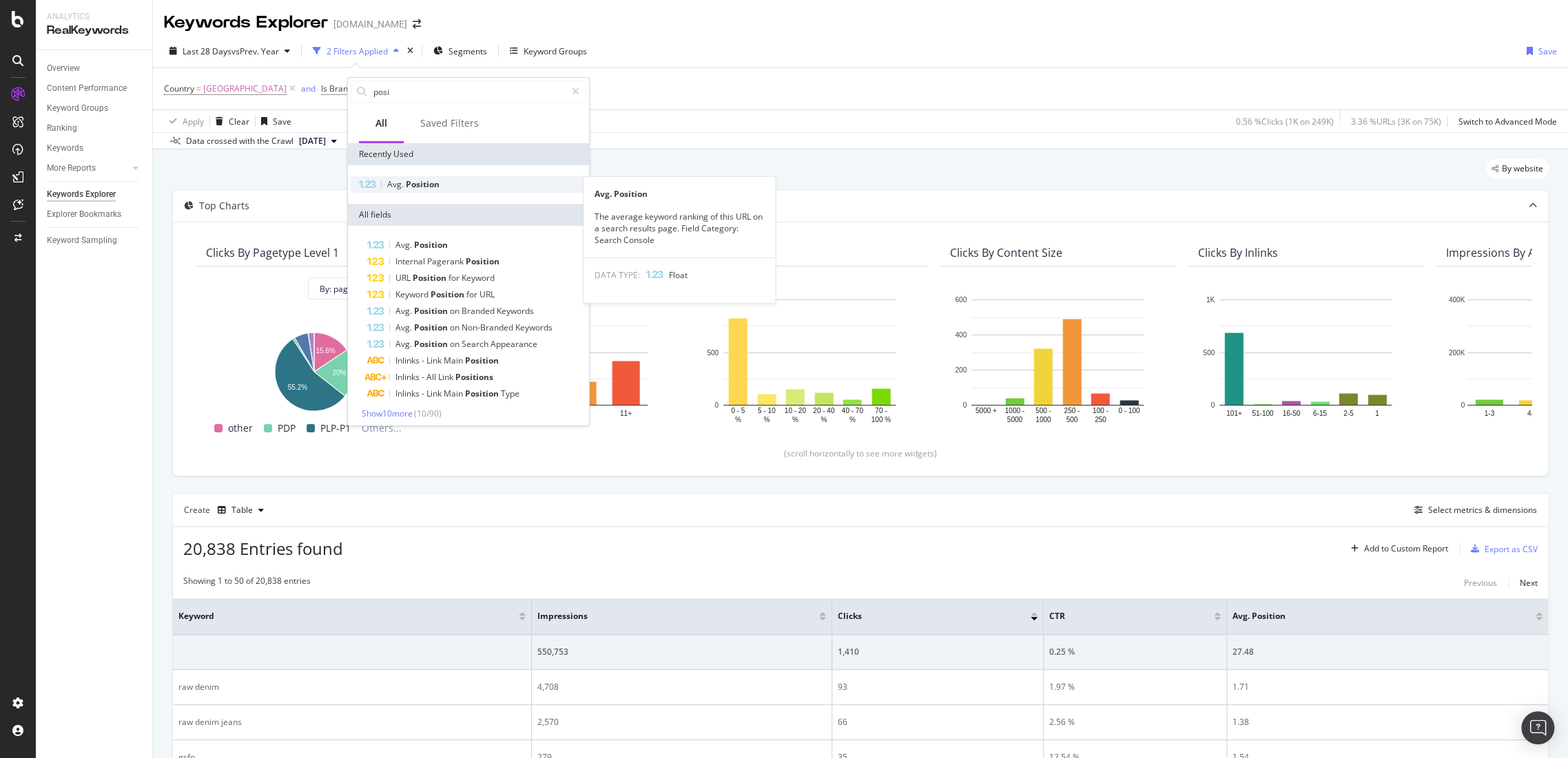
type input "posi"
click at [432, 187] on span "Position" at bounding box center [422, 184] width 34 height 12
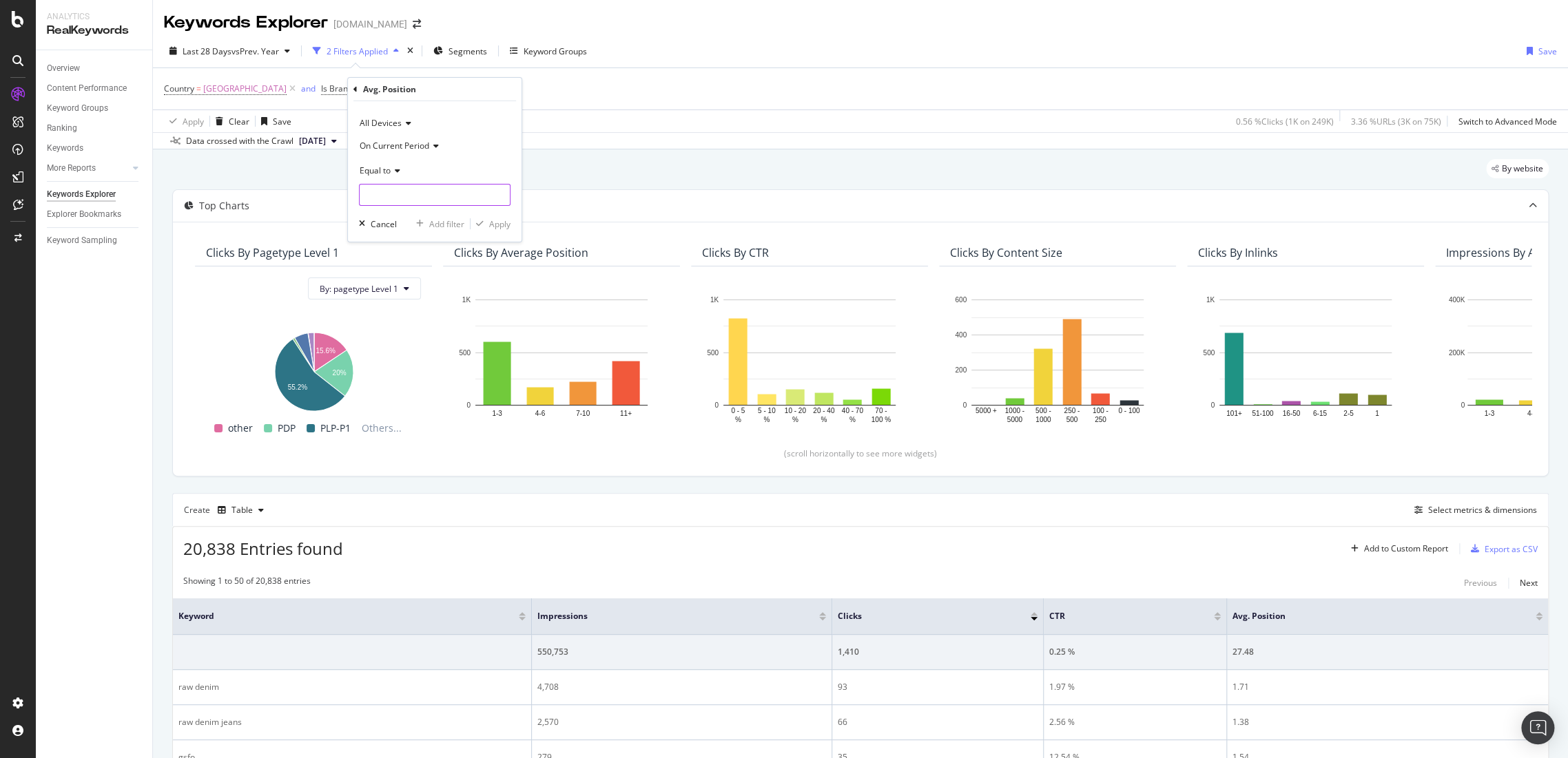
click at [391, 194] on input "number" at bounding box center [434, 195] width 152 height 22
type input "1"
click at [501, 224] on div "Apply" at bounding box center [499, 224] width 21 height 12
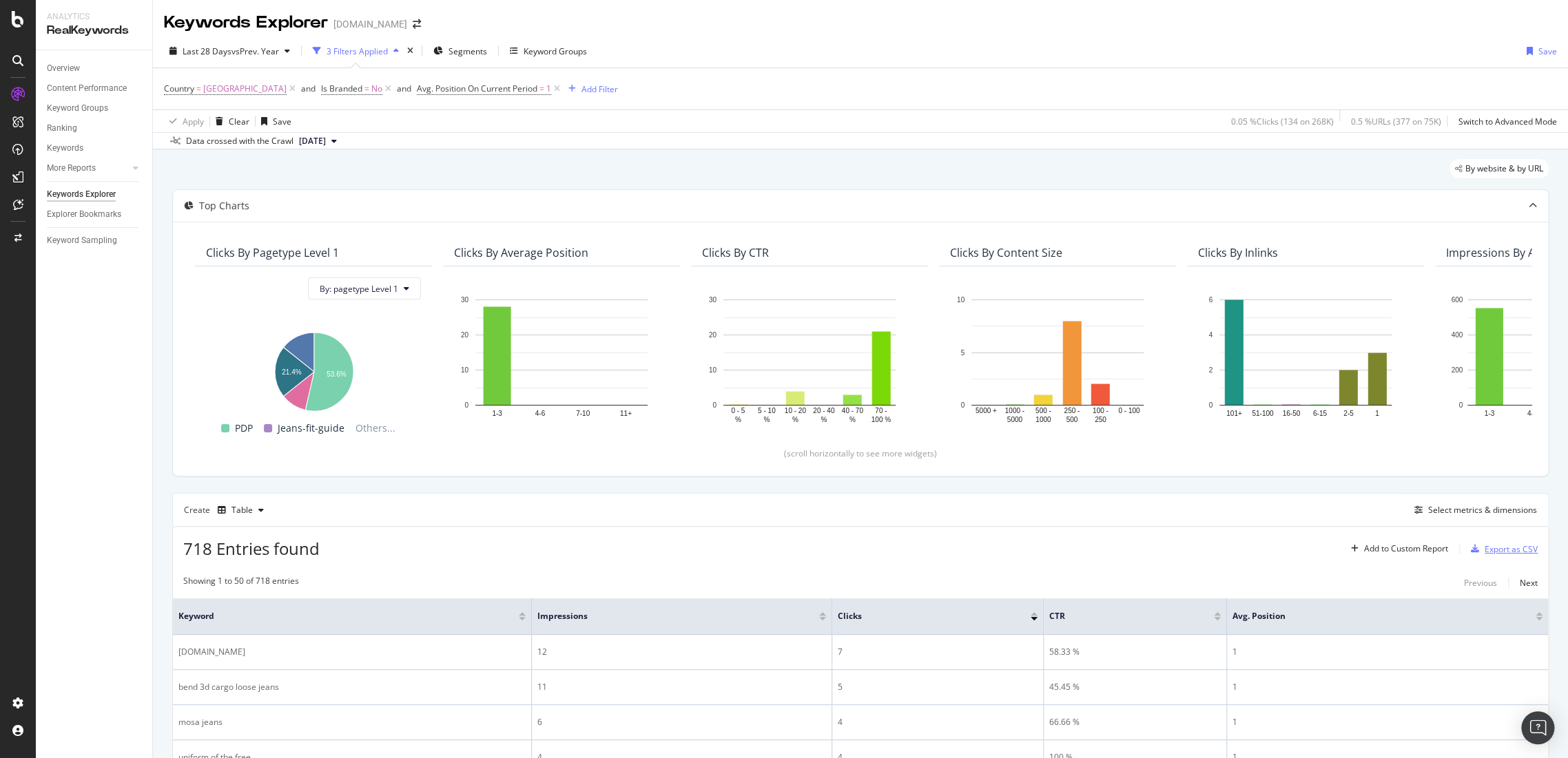
click at [1490, 544] on div "Export as CSV" at bounding box center [1511, 549] width 53 height 12
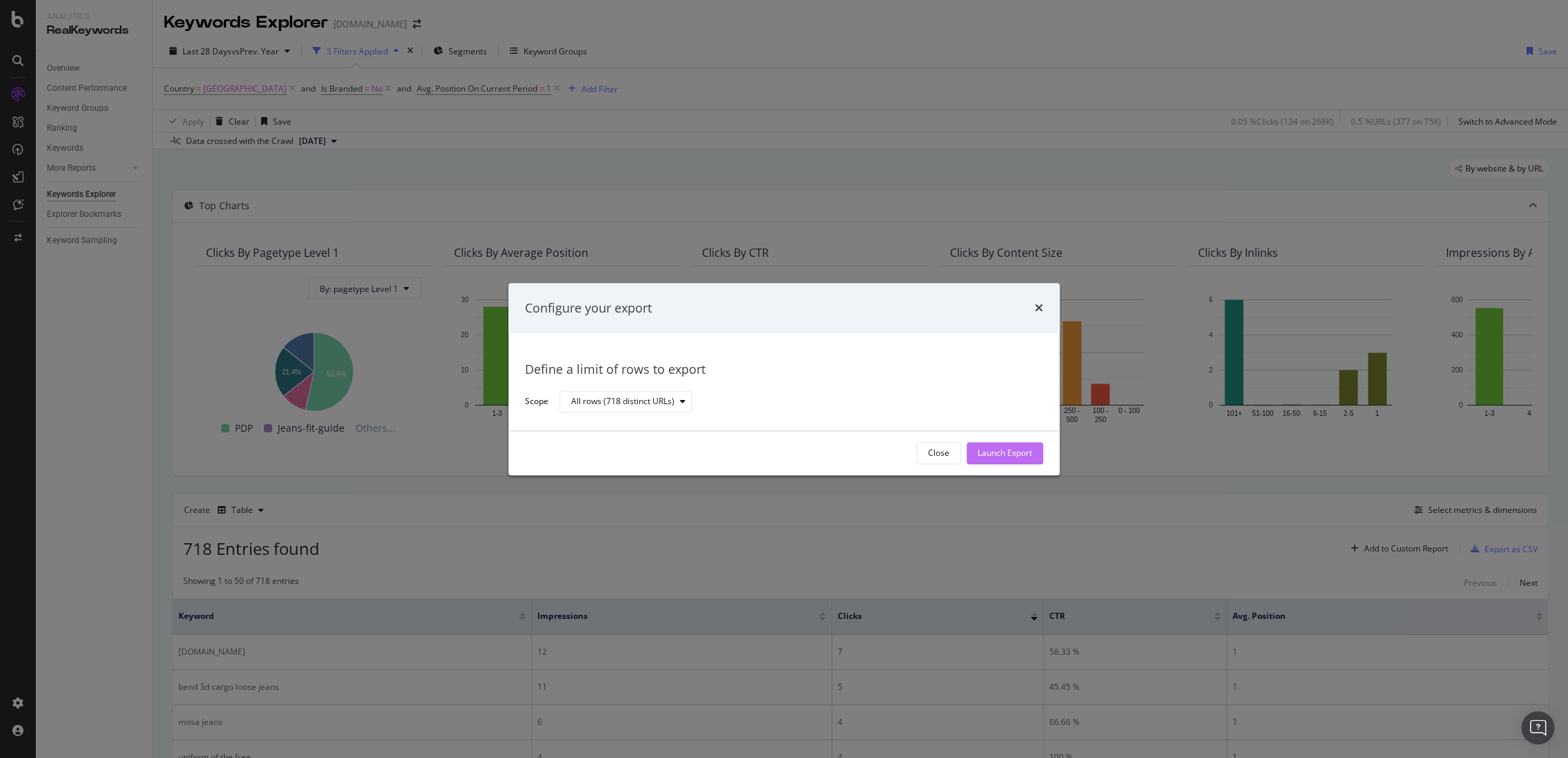
click at [1004, 449] on div "Launch Export" at bounding box center [1004, 453] width 54 height 12
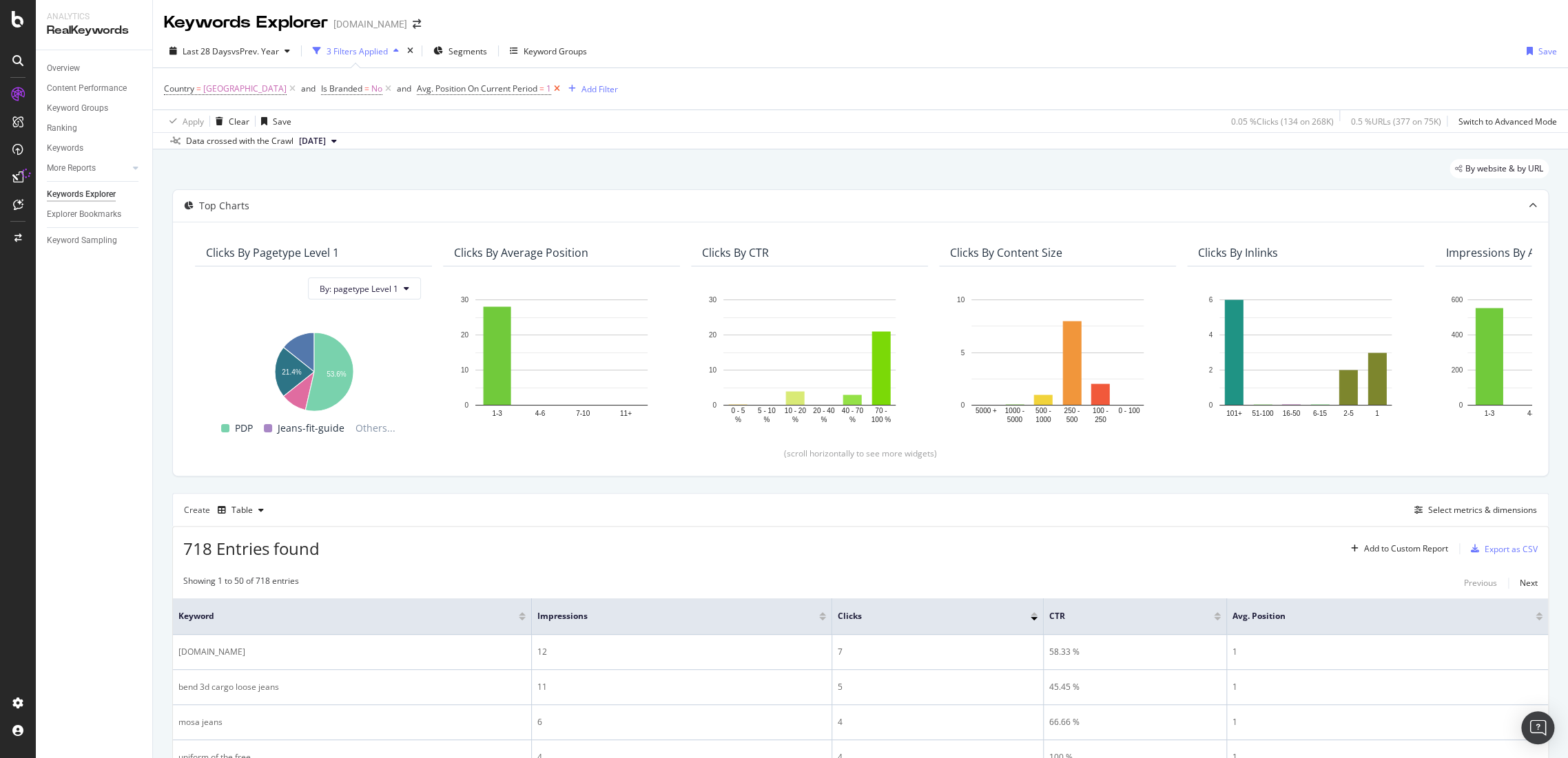
click at [551, 90] on icon at bounding box center [556, 89] width 12 height 14
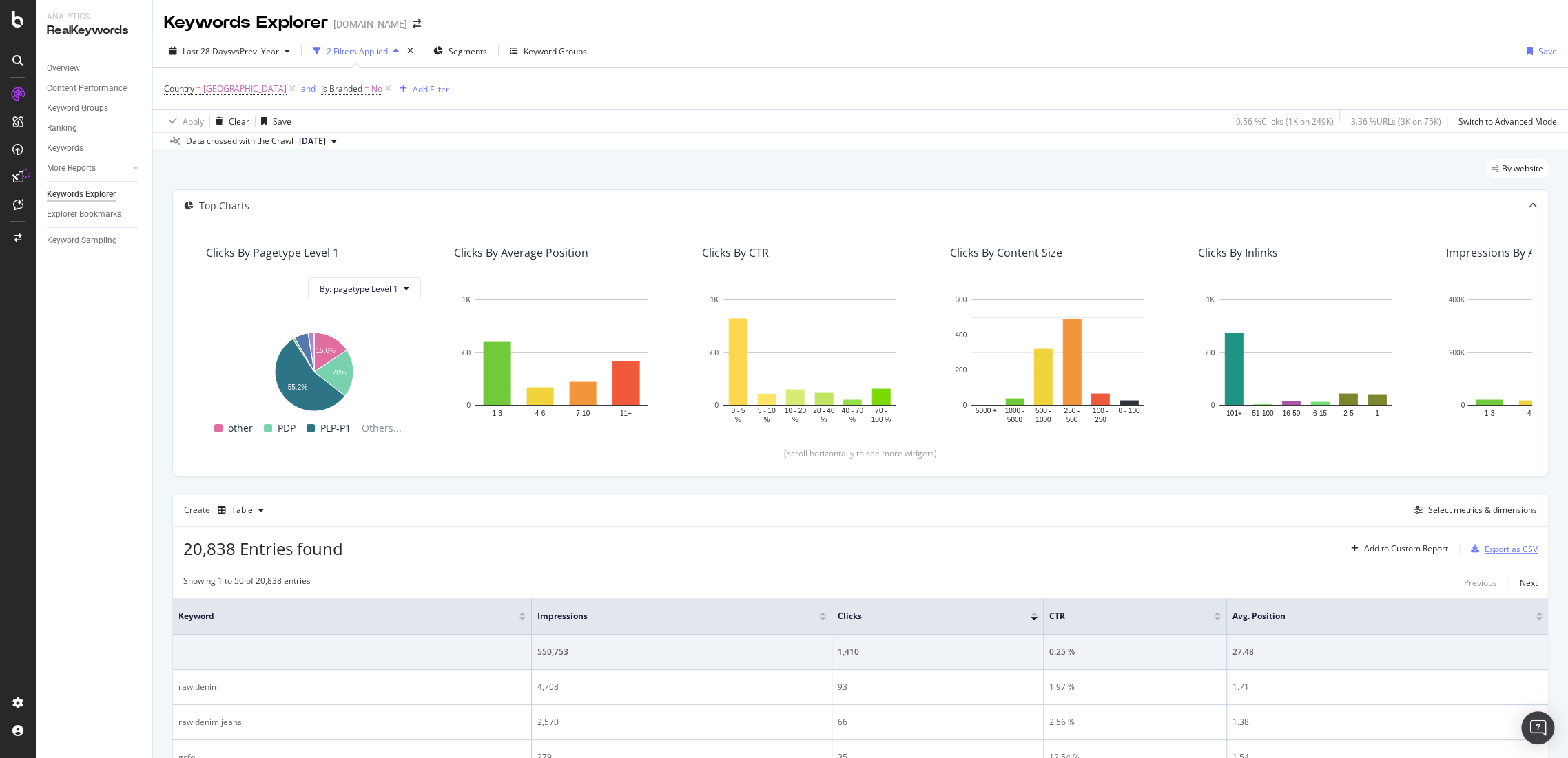
click at [1492, 546] on div "Export as CSV" at bounding box center [1511, 549] width 53 height 12
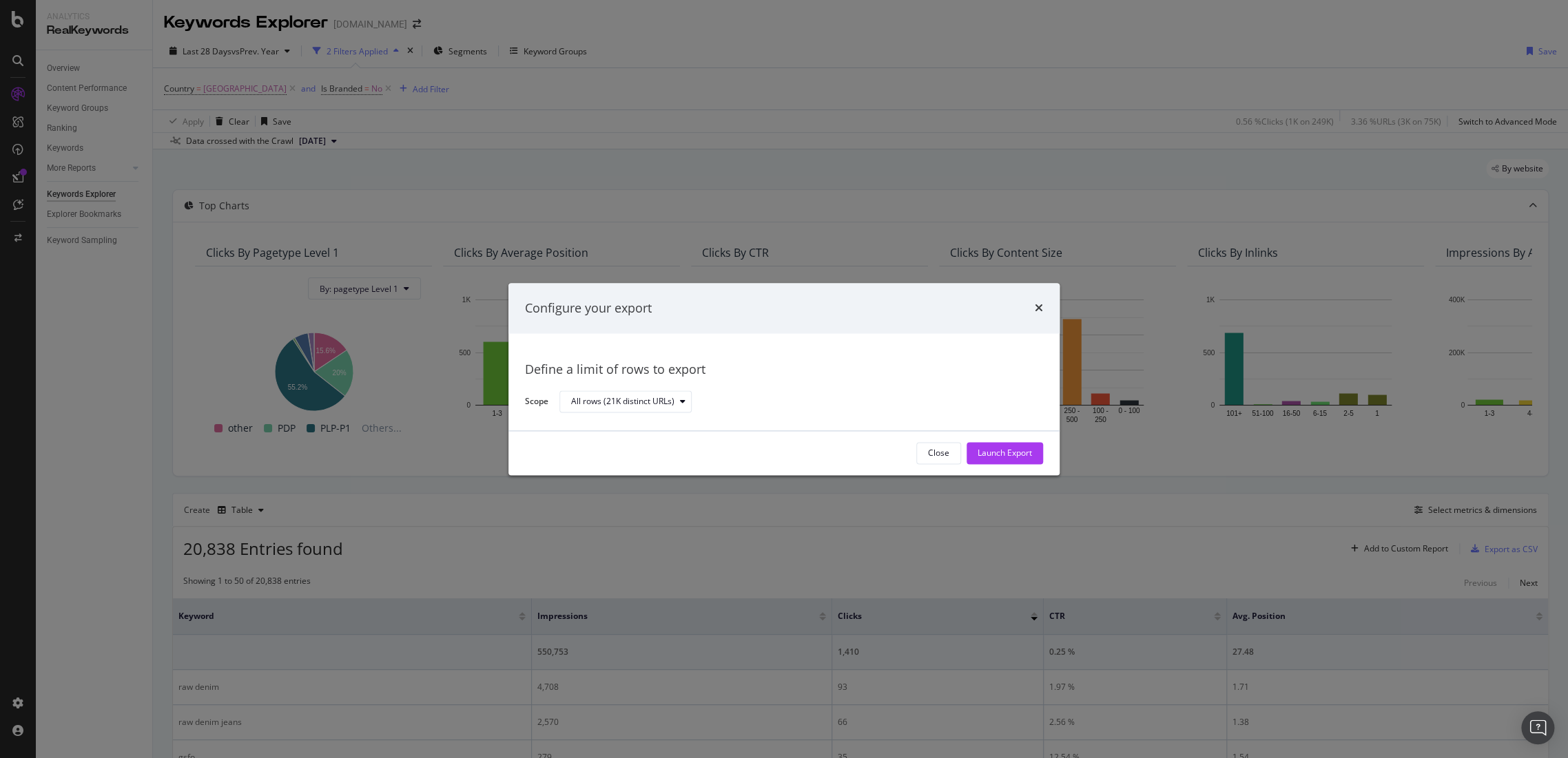
click at [1014, 438] on div "Close Launch Export" at bounding box center [783, 453] width 551 height 44
click at [1014, 447] on div "Launch Export" at bounding box center [1004, 453] width 54 height 12
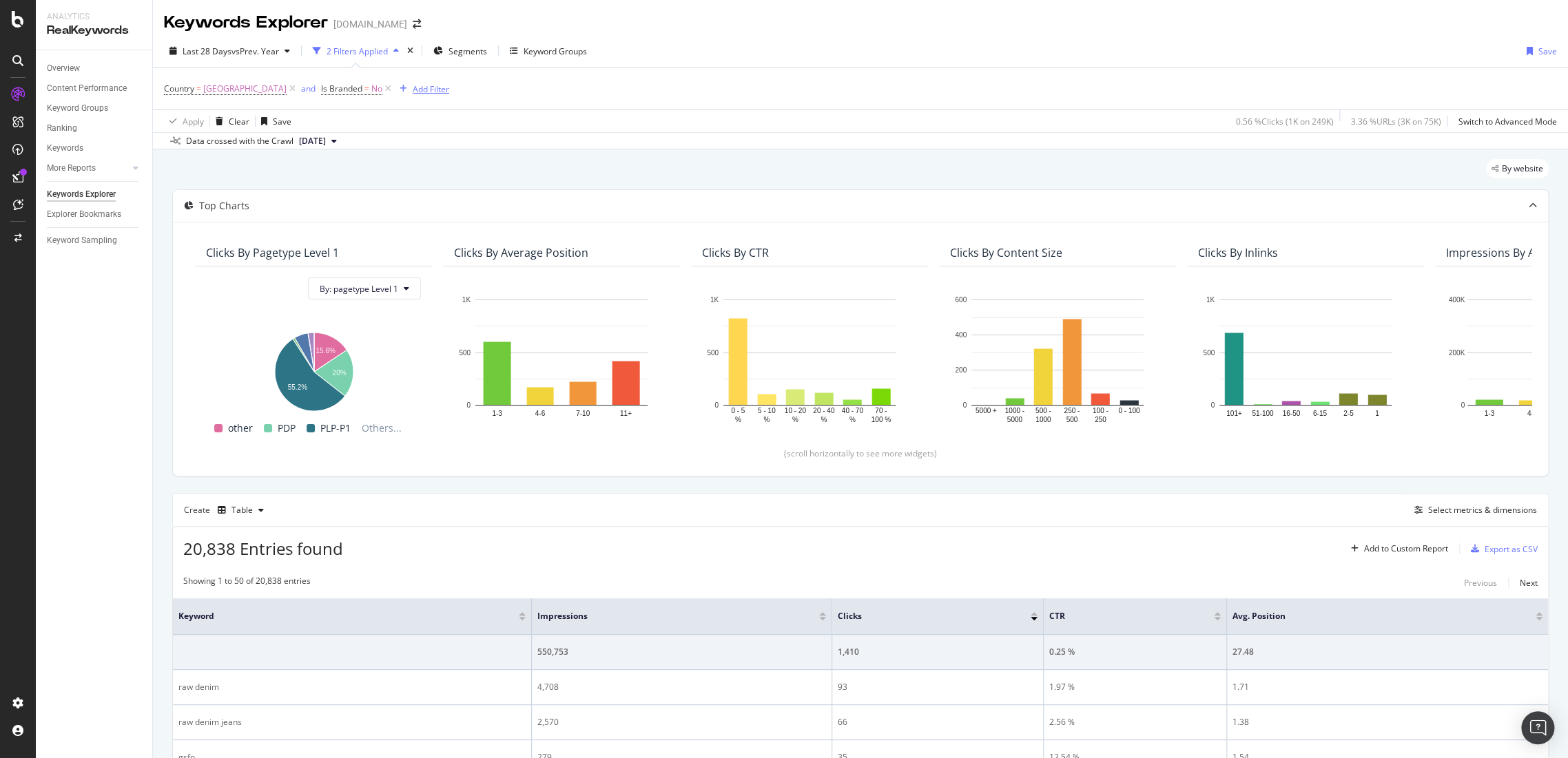
click at [412, 92] on div "Add Filter" at bounding box center [430, 89] width 37 height 12
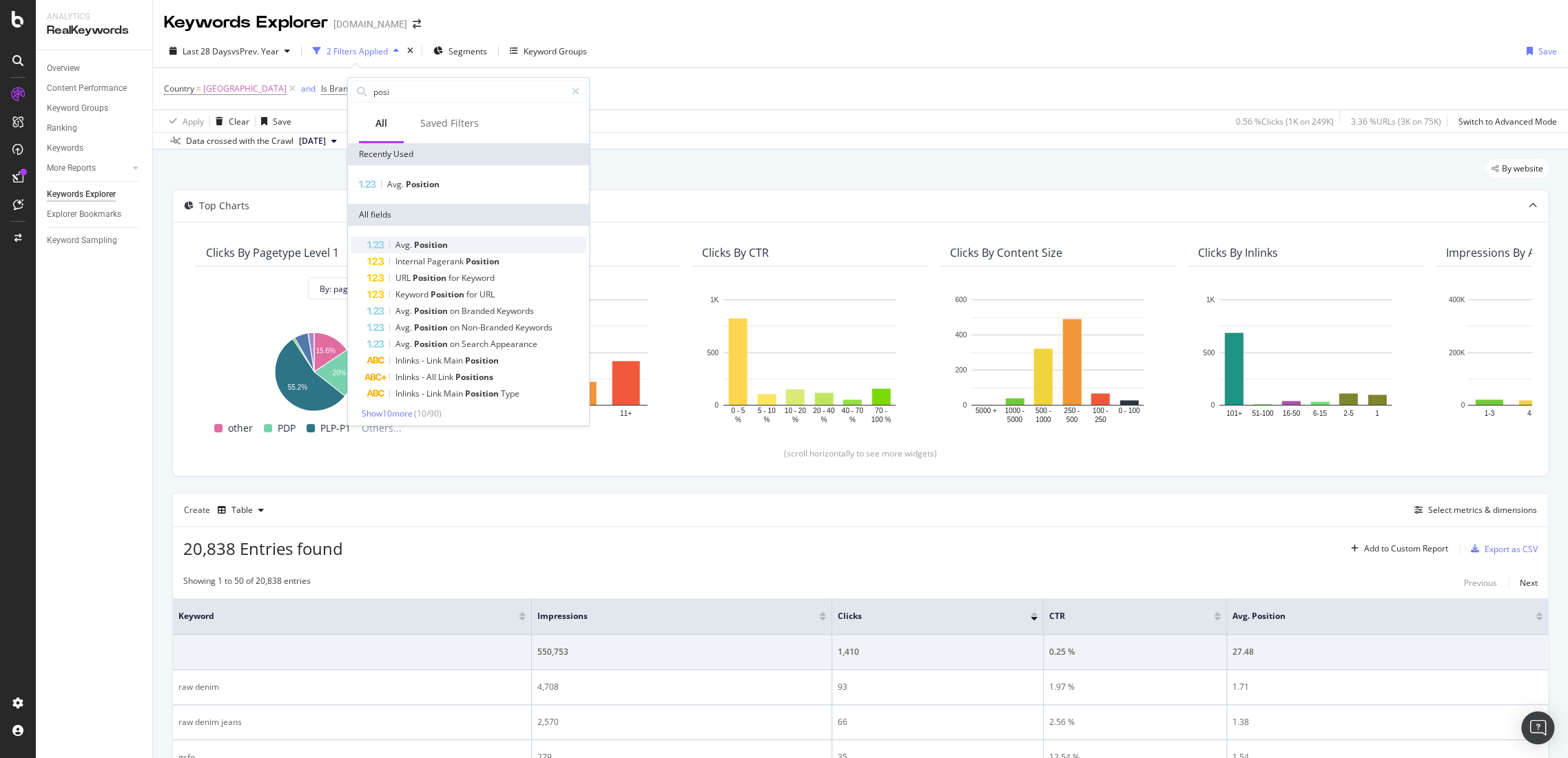
click at [430, 238] on div "Avg. Position" at bounding box center [476, 245] width 219 height 17
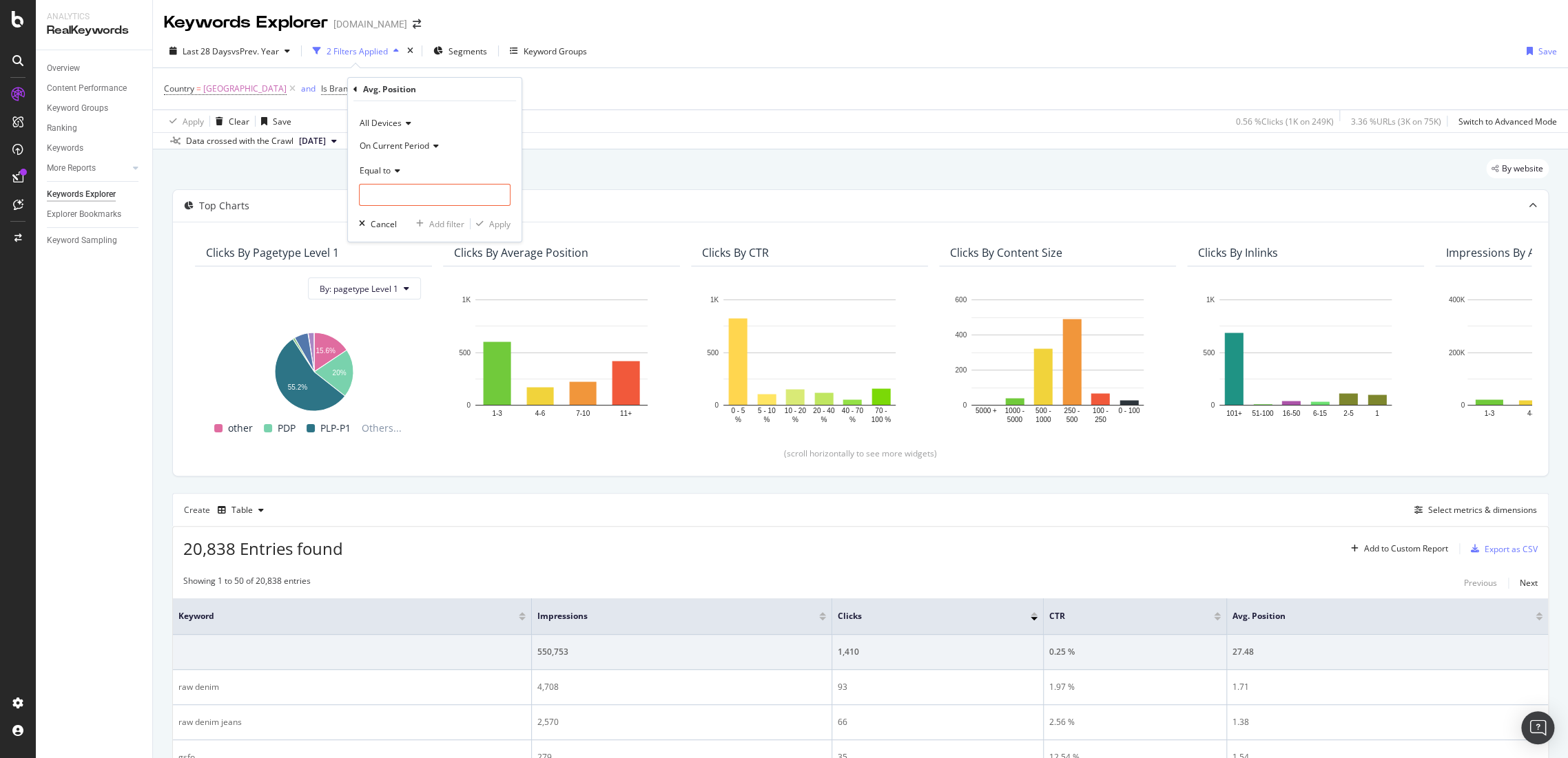
click at [386, 174] on span "Equal to" at bounding box center [374, 170] width 31 height 12
click at [383, 197] on span "Equal to" at bounding box center [382, 198] width 34 height 12
click at [382, 196] on input "number" at bounding box center [434, 195] width 152 height 22
type input "1"
click at [492, 216] on div "All Devices On Current Period Equal to 1 Cancel Add filter Apply" at bounding box center [434, 172] width 174 height 141
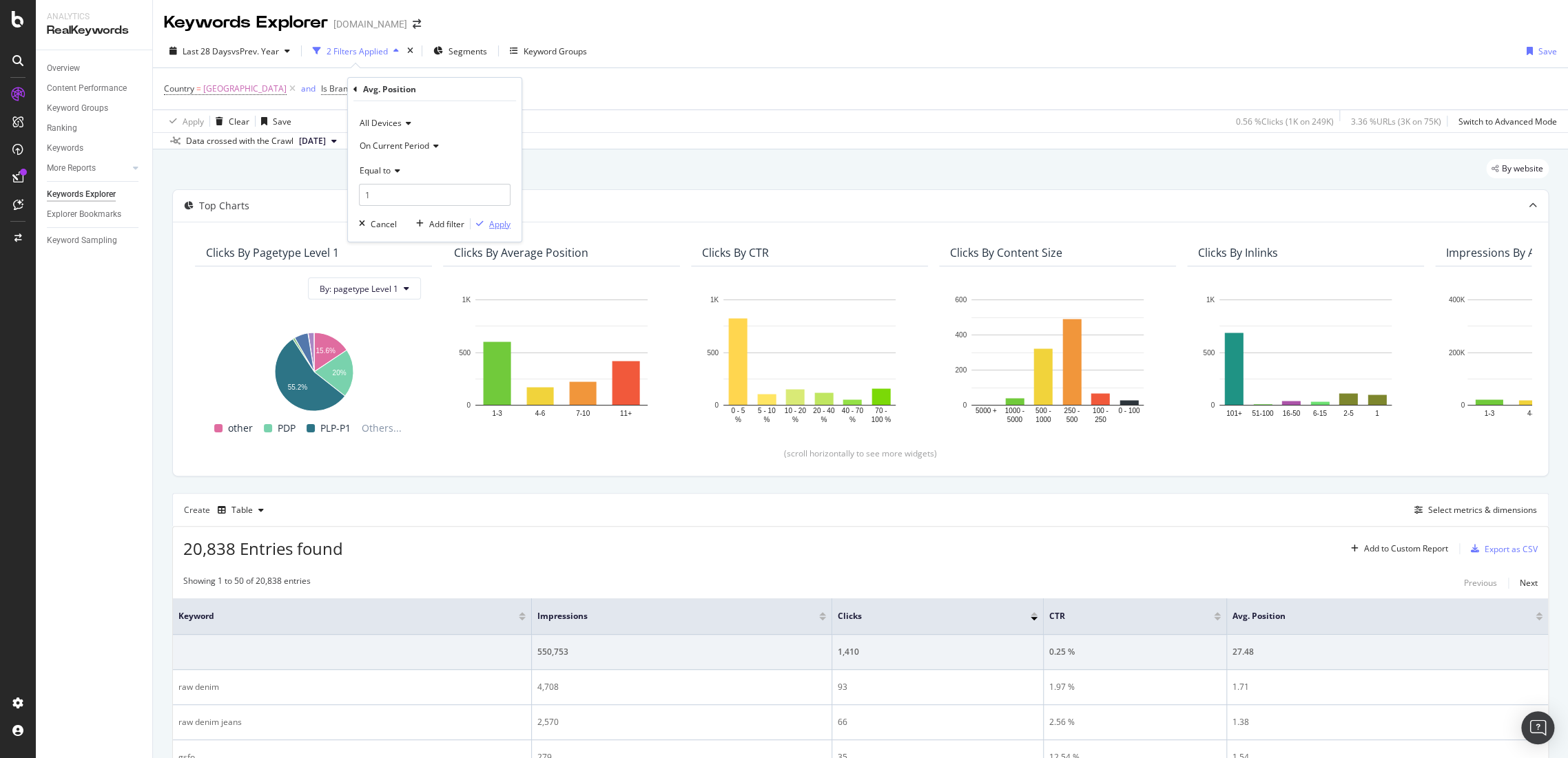
click at [496, 225] on div "Apply" at bounding box center [499, 224] width 21 height 12
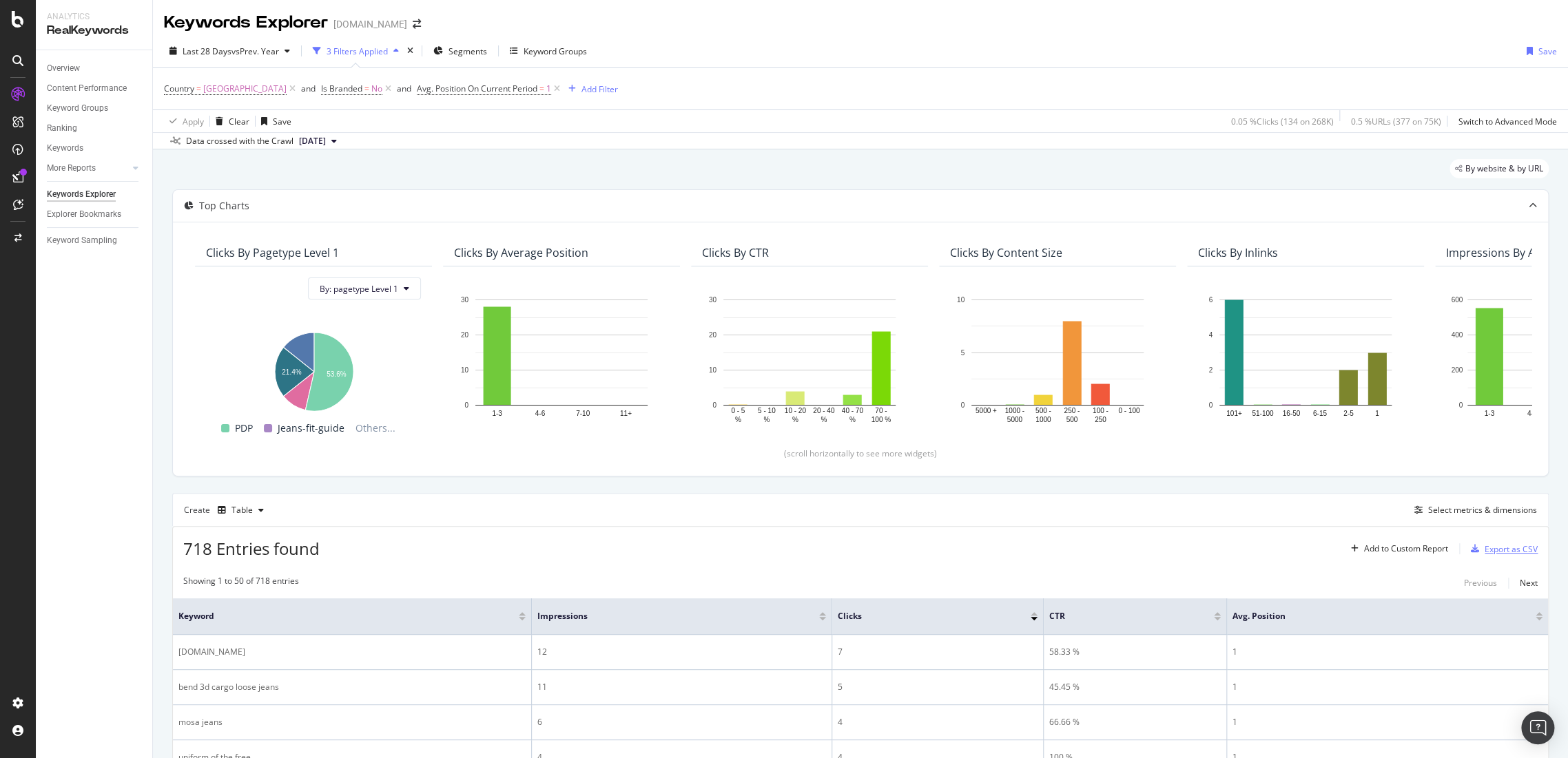
click at [1485, 549] on div "Export as CSV" at bounding box center [1511, 549] width 53 height 12
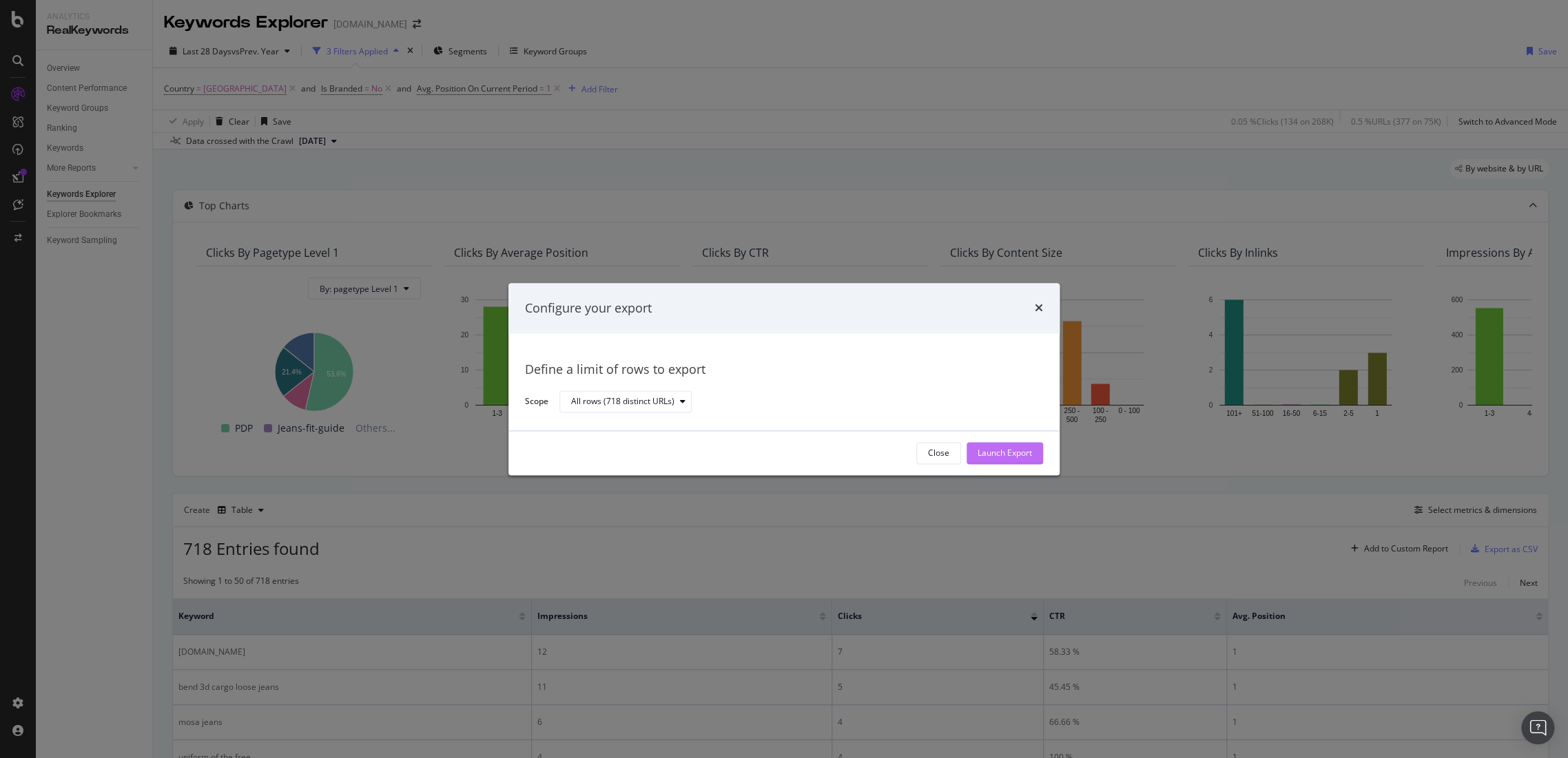
click at [1016, 455] on div "Launch Export" at bounding box center [1004, 453] width 54 height 12
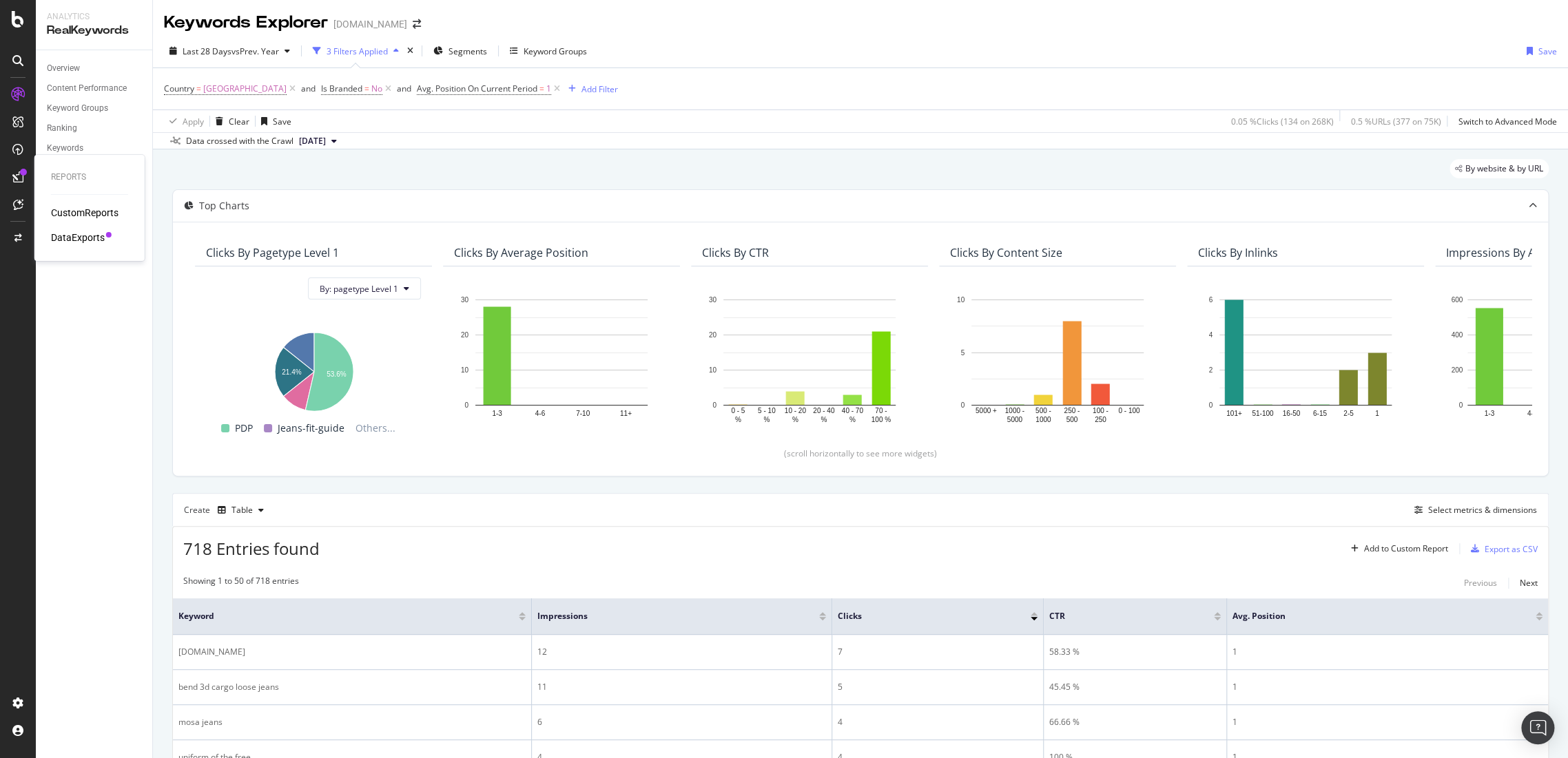
drag, startPoint x: 76, startPoint y: 235, endPoint x: 33, endPoint y: 208, distance: 50.8
click at [434, 79] on span "Avg. Position On Current Period = 1" at bounding box center [490, 89] width 146 height 19
click at [436, 87] on span "Avg. Position On Current Period" at bounding box center [476, 88] width 121 height 12
click at [411, 141] on span "On Current Period" at bounding box center [417, 143] width 70 height 12
click at [379, 88] on icon at bounding box center [379, 87] width 4 height 8
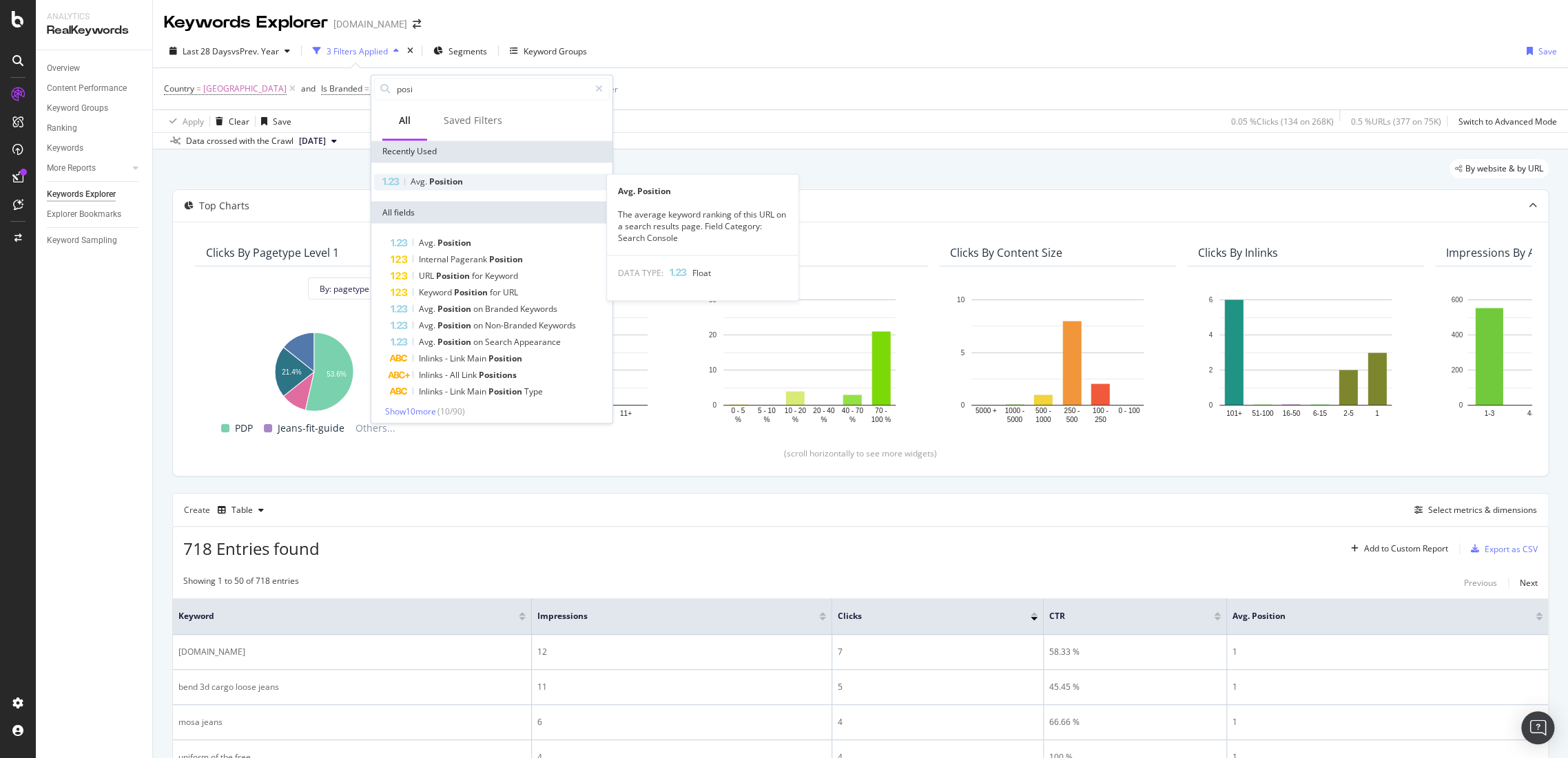
click at [445, 182] on span "Position" at bounding box center [445, 181] width 34 height 12
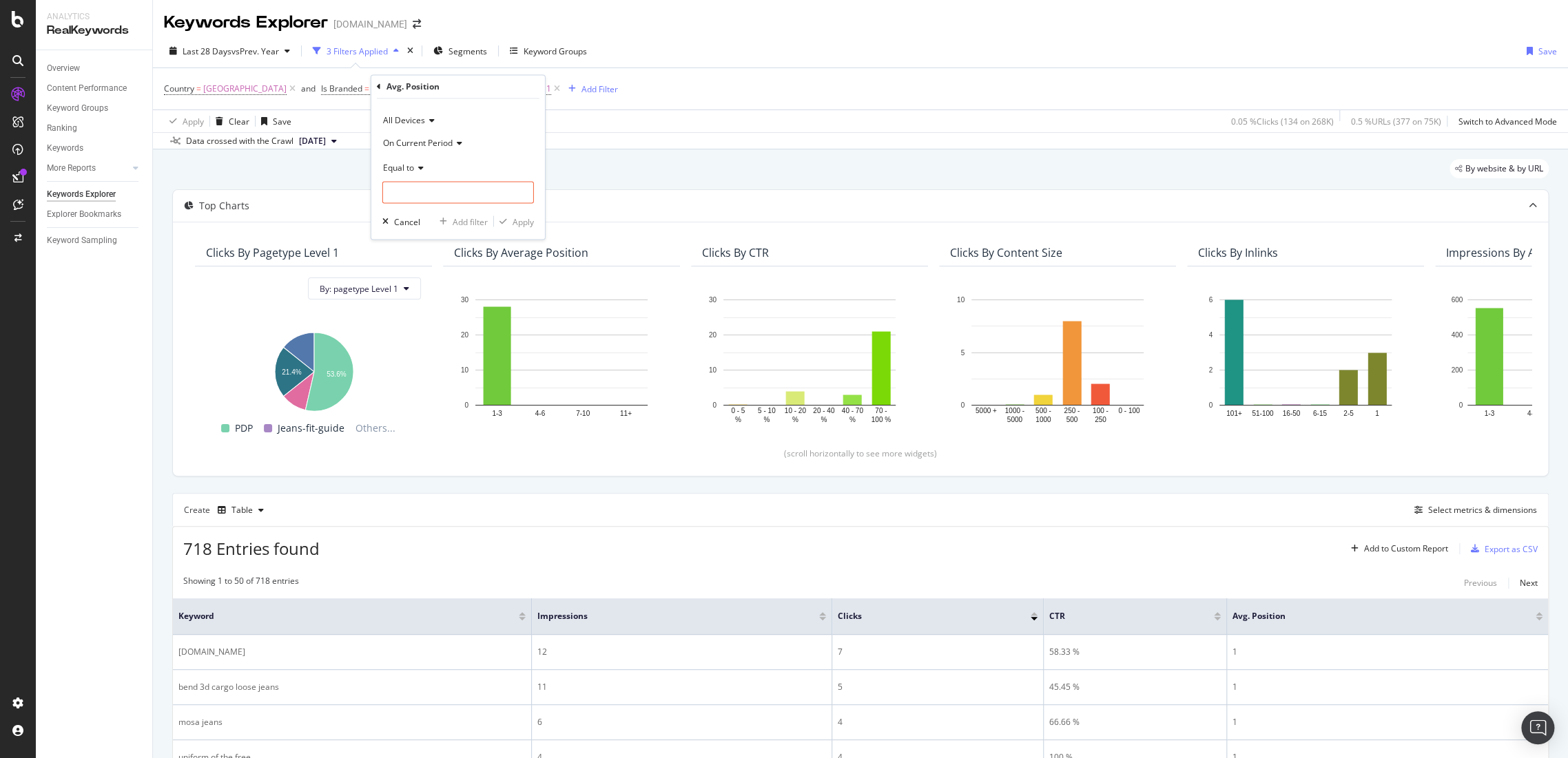
click at [419, 164] on icon at bounding box center [419, 168] width 10 height 8
click at [470, 305] on div "Between" at bounding box center [459, 304] width 148 height 18
drag, startPoint x: 452, startPoint y: 181, endPoint x: 447, endPoint y: 187, distance: 7.8
click at [449, 183] on input "0" at bounding box center [458, 193] width 152 height 22
type input "1"
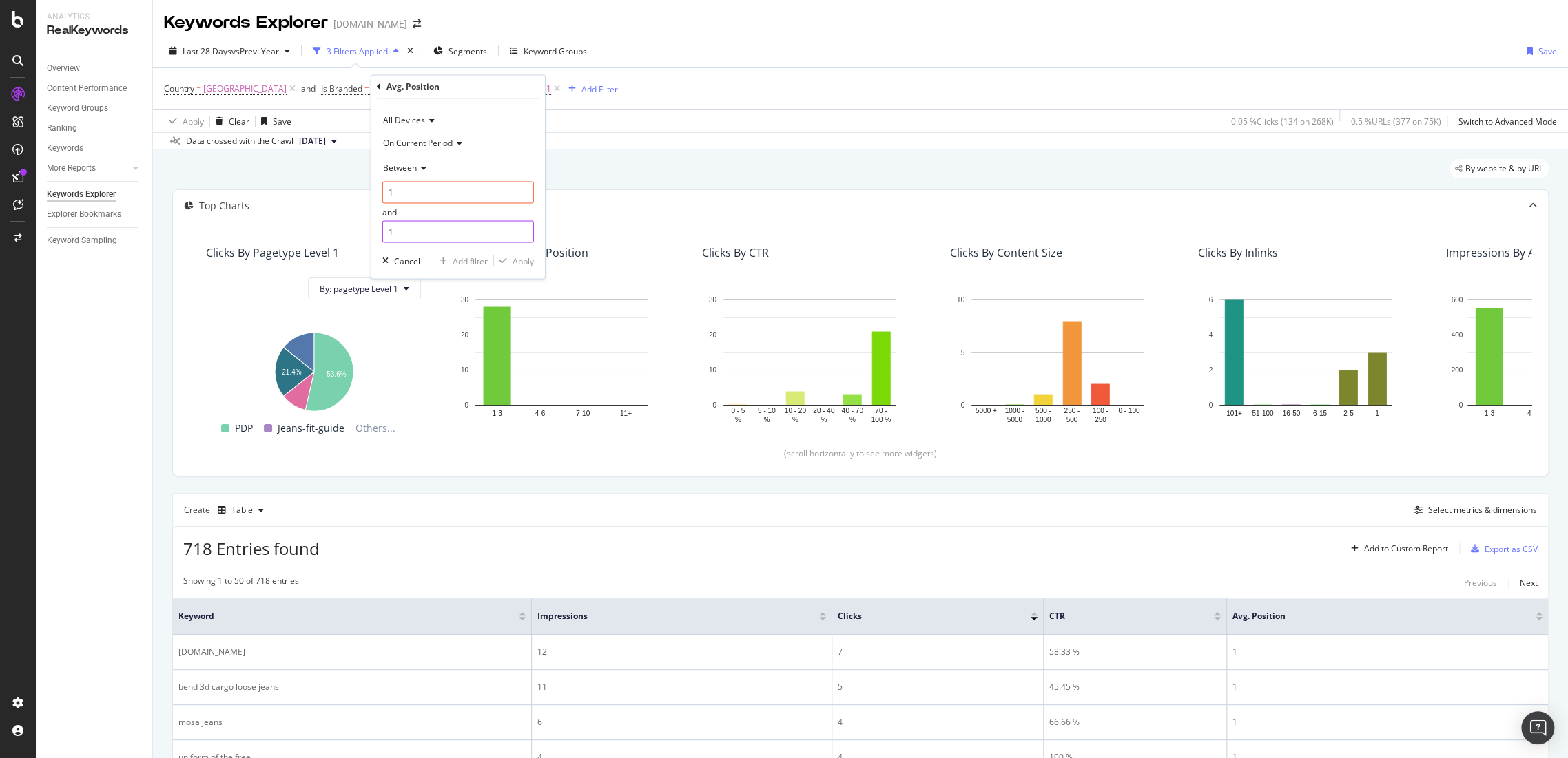
click at [442, 227] on input "1" at bounding box center [458, 232] width 152 height 22
type input "3"
click at [528, 263] on div "Apply" at bounding box center [523, 260] width 21 height 12
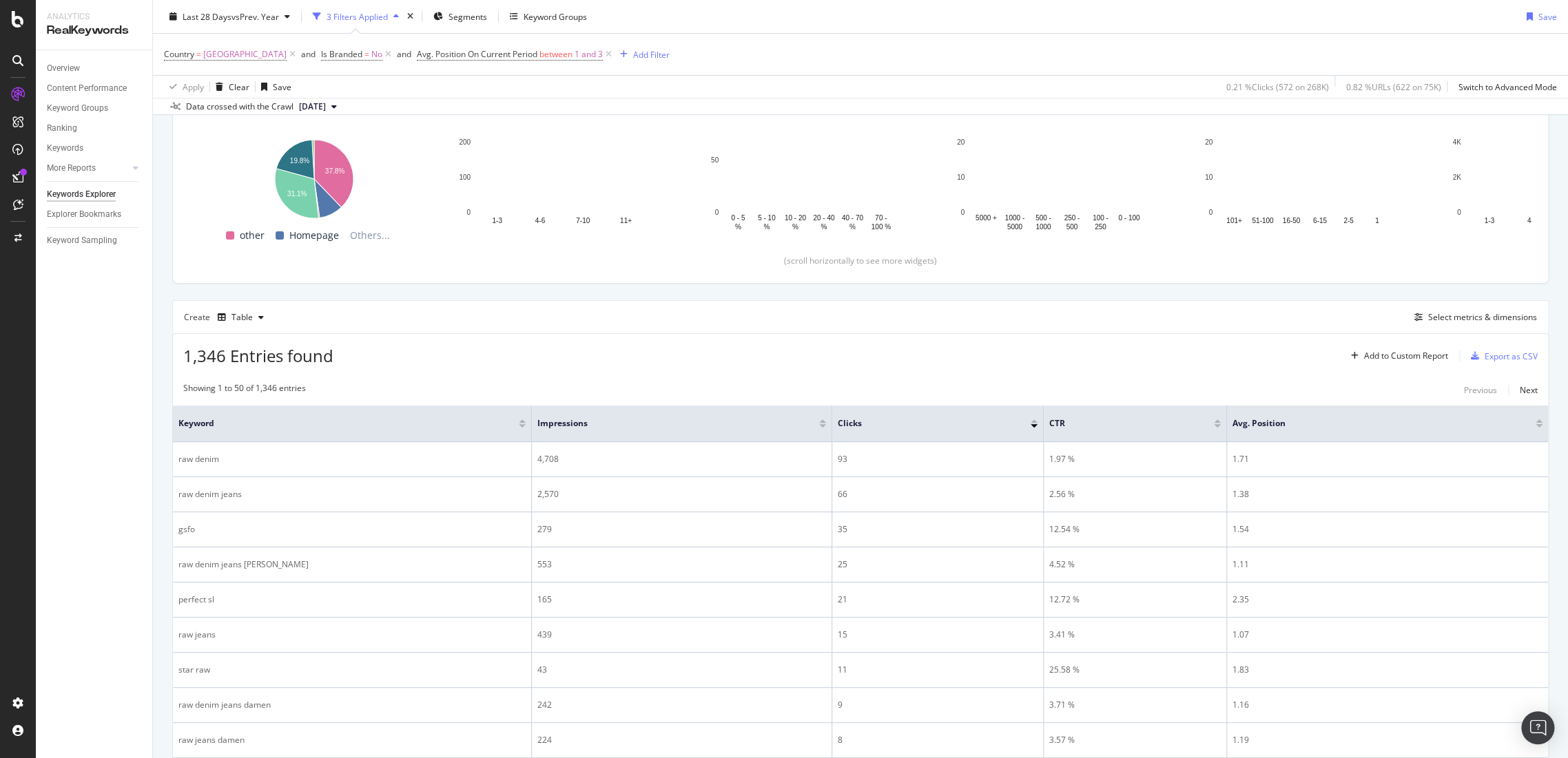
scroll to position [76, 0]
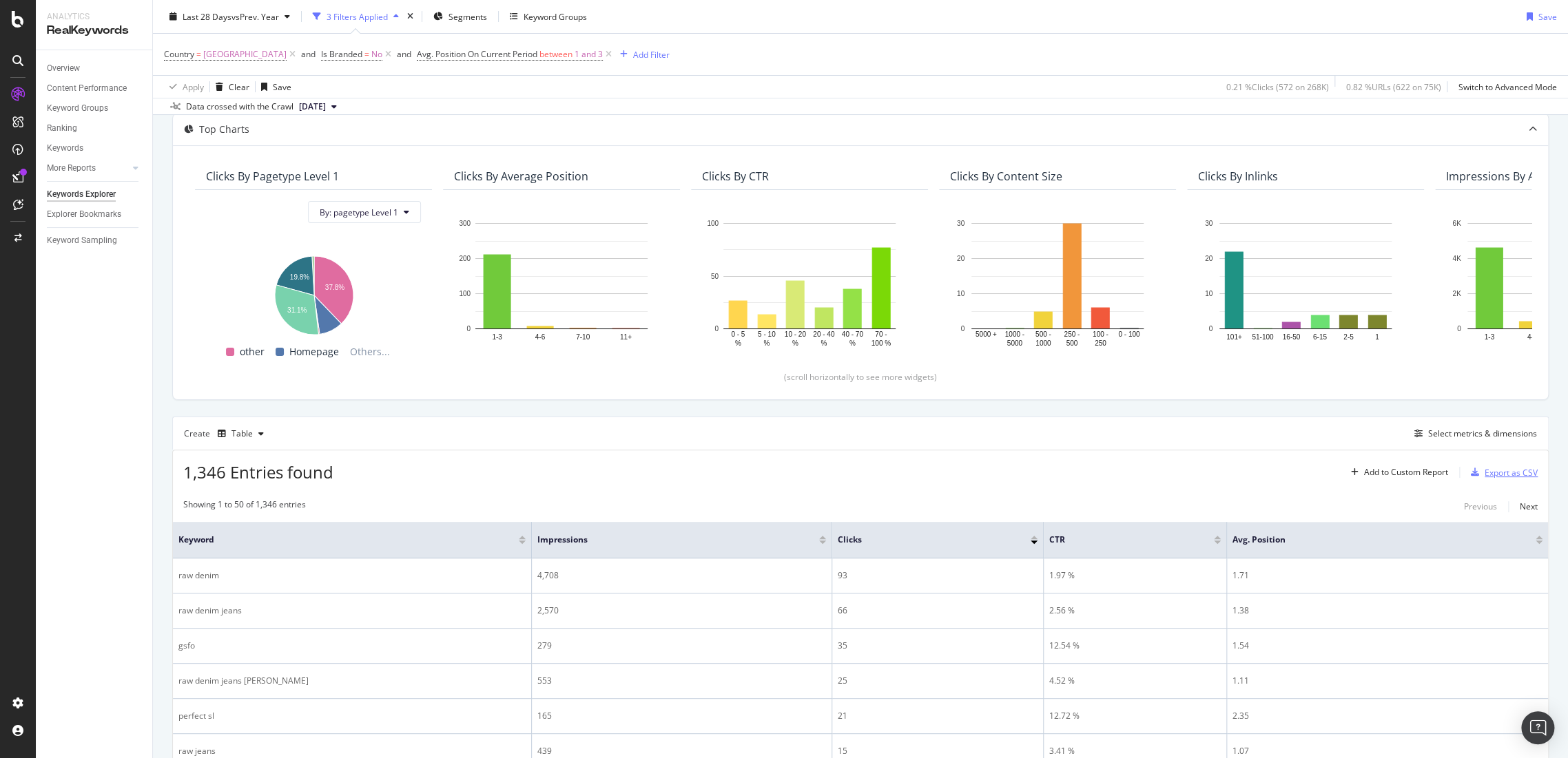
click at [1493, 467] on div "Export as CSV" at bounding box center [1511, 472] width 53 height 12
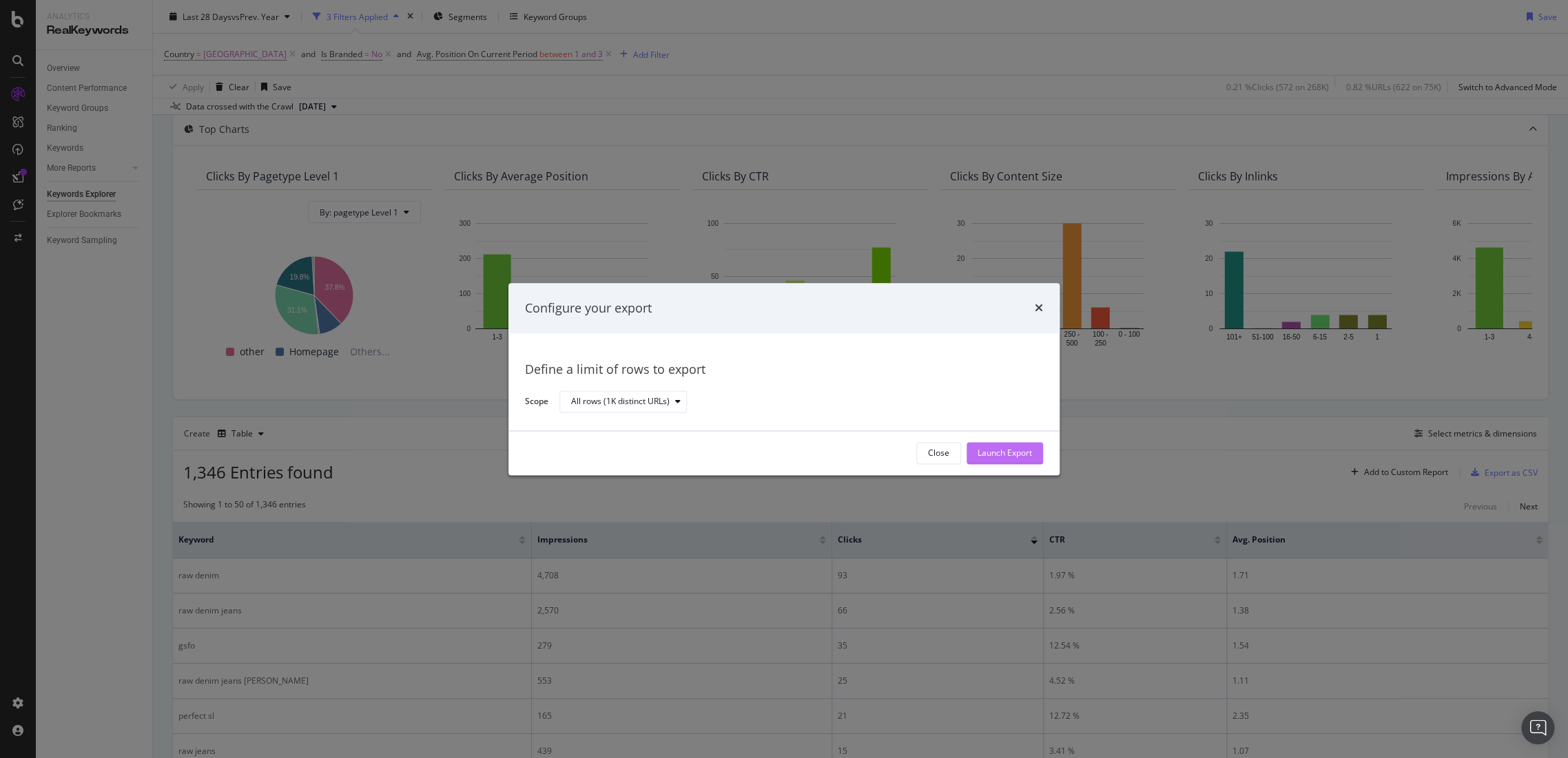
click at [1008, 460] on div "Launch Export" at bounding box center [1004, 453] width 54 height 21
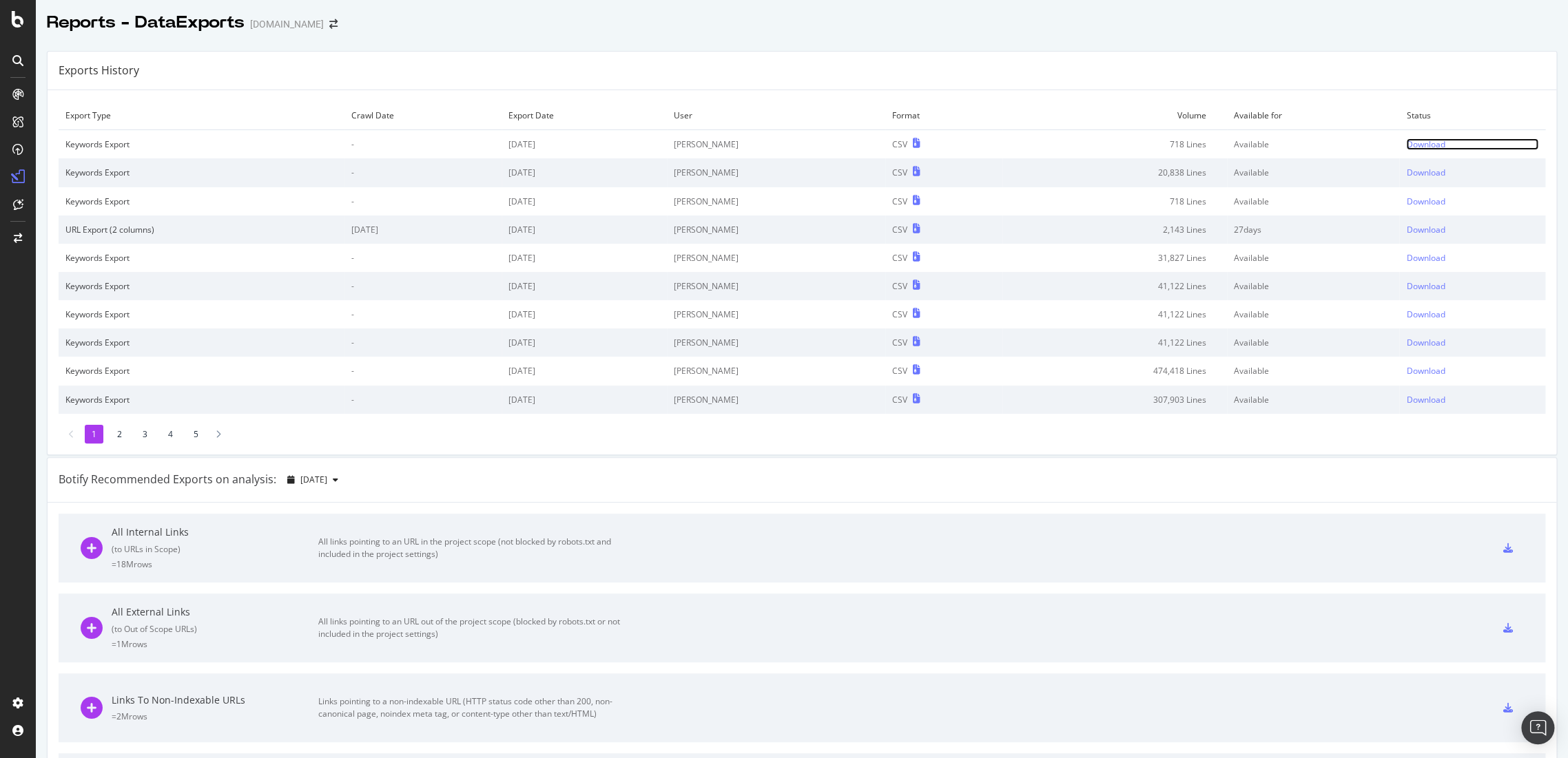
click at [1406, 150] on div "Download" at bounding box center [1425, 144] width 39 height 12
